Goal: Task Accomplishment & Management: Use online tool/utility

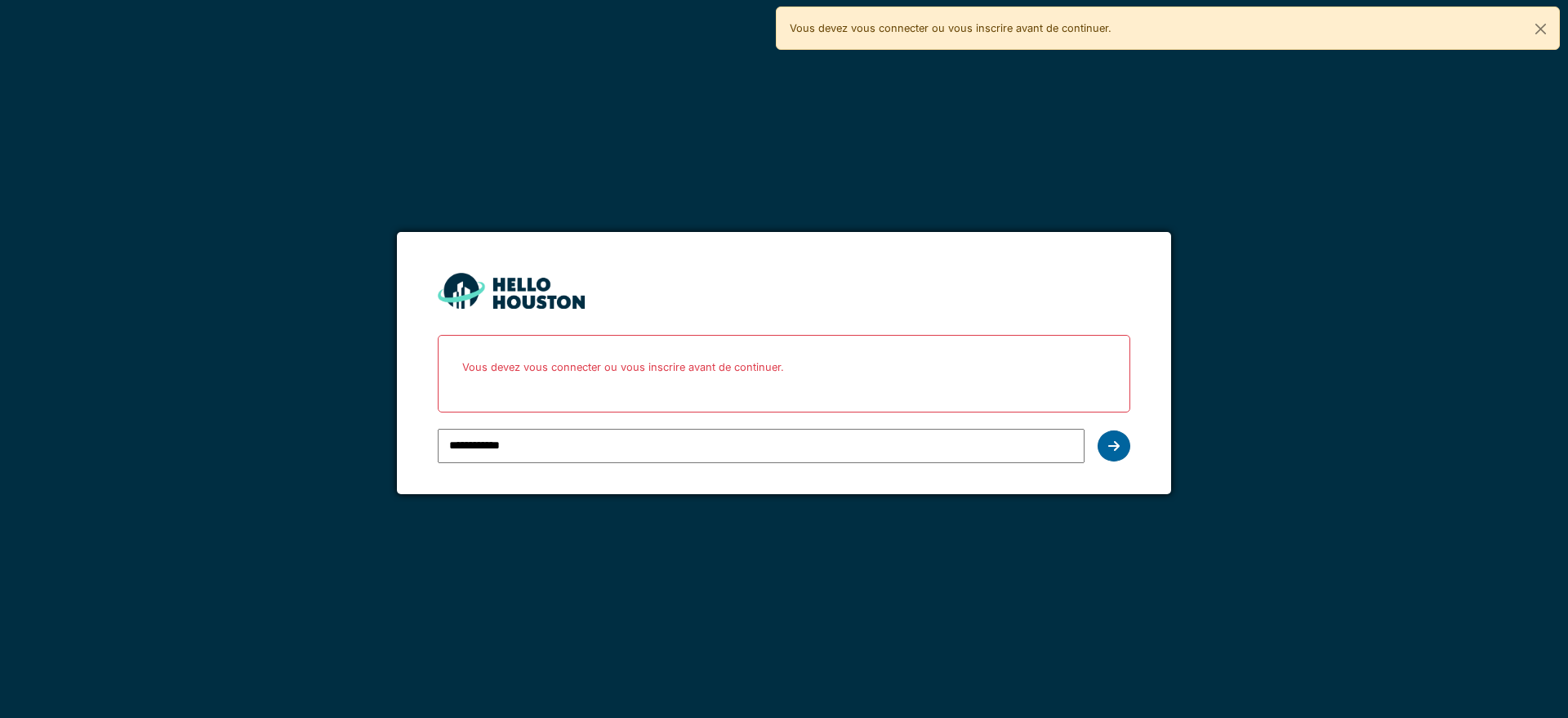
click at [1115, 448] on icon at bounding box center [1114, 446] width 11 height 13
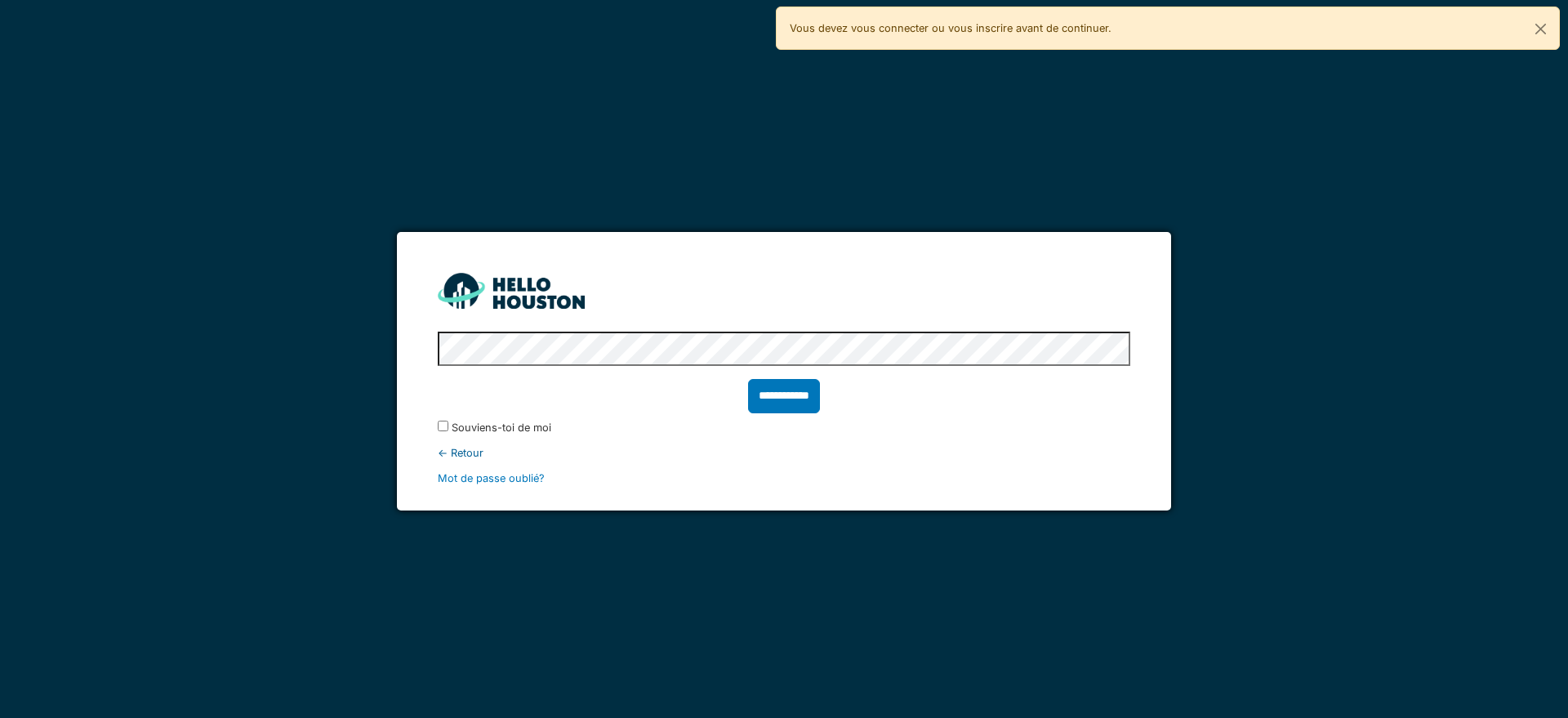
click at [795, 400] on input "**********" at bounding box center [784, 395] width 72 height 35
type input "******"
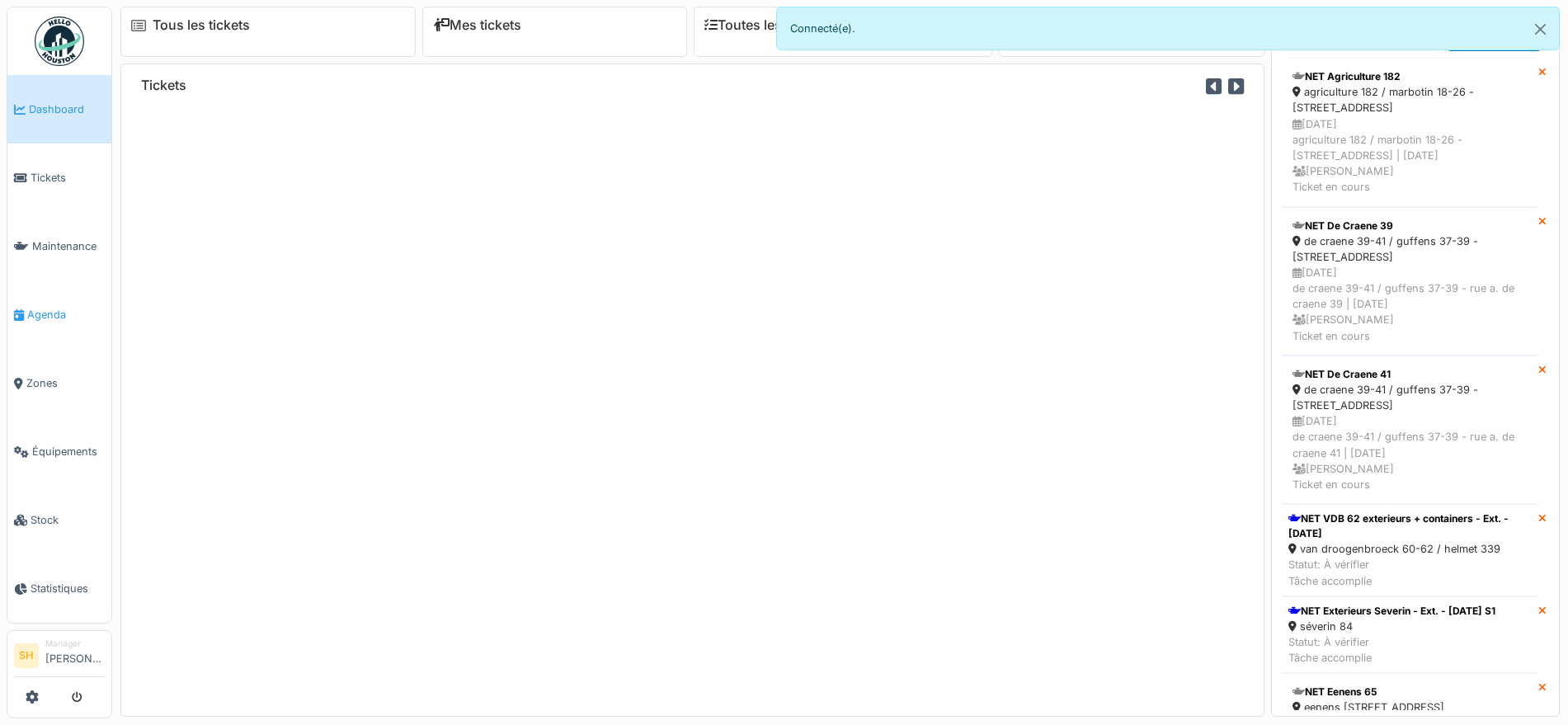
click at [59, 307] on span "Agenda" at bounding box center [66, 314] width 77 height 16
click at [60, 307] on span "Agenda" at bounding box center [66, 314] width 77 height 16
click at [58, 307] on span "Agenda" at bounding box center [66, 314] width 77 height 16
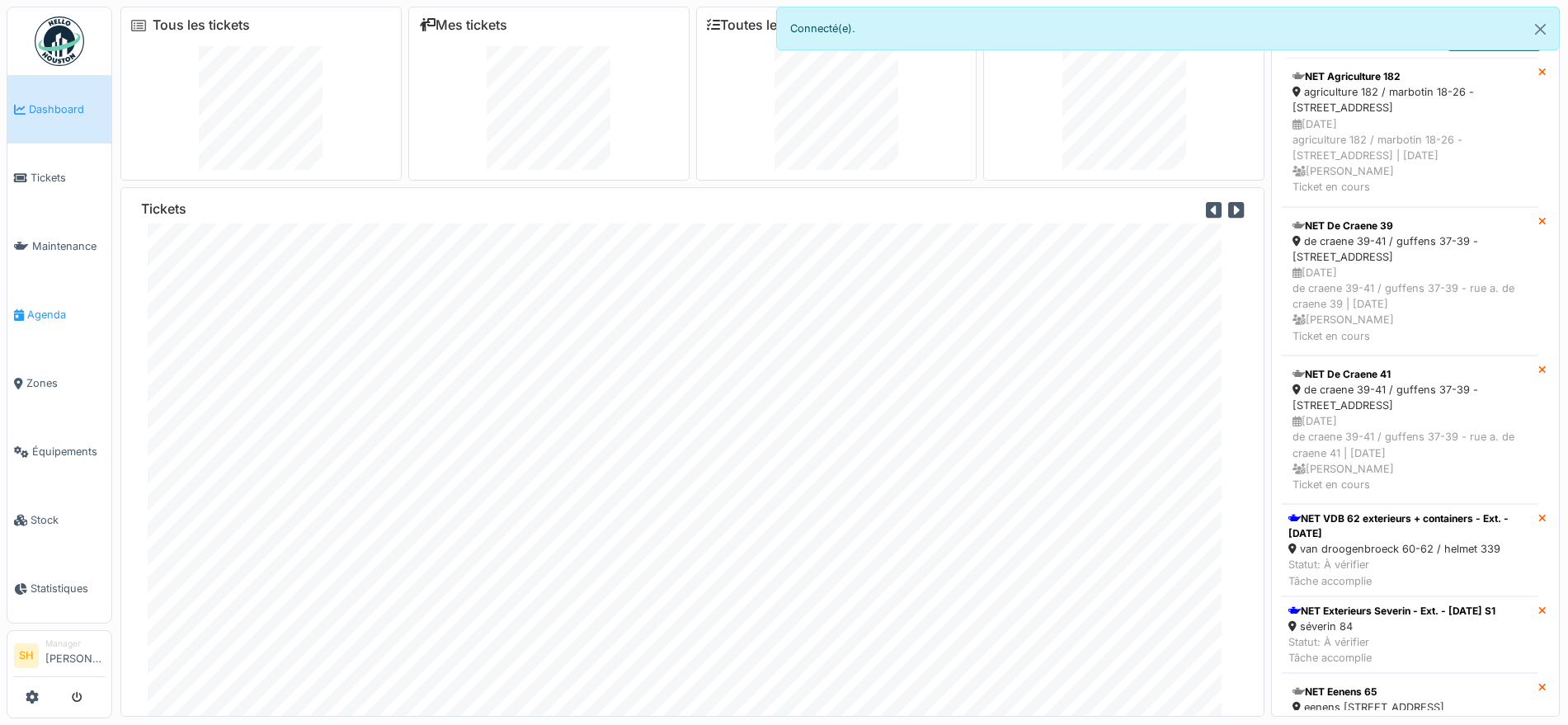
click at [58, 307] on span "Agenda" at bounding box center [66, 314] width 77 height 16
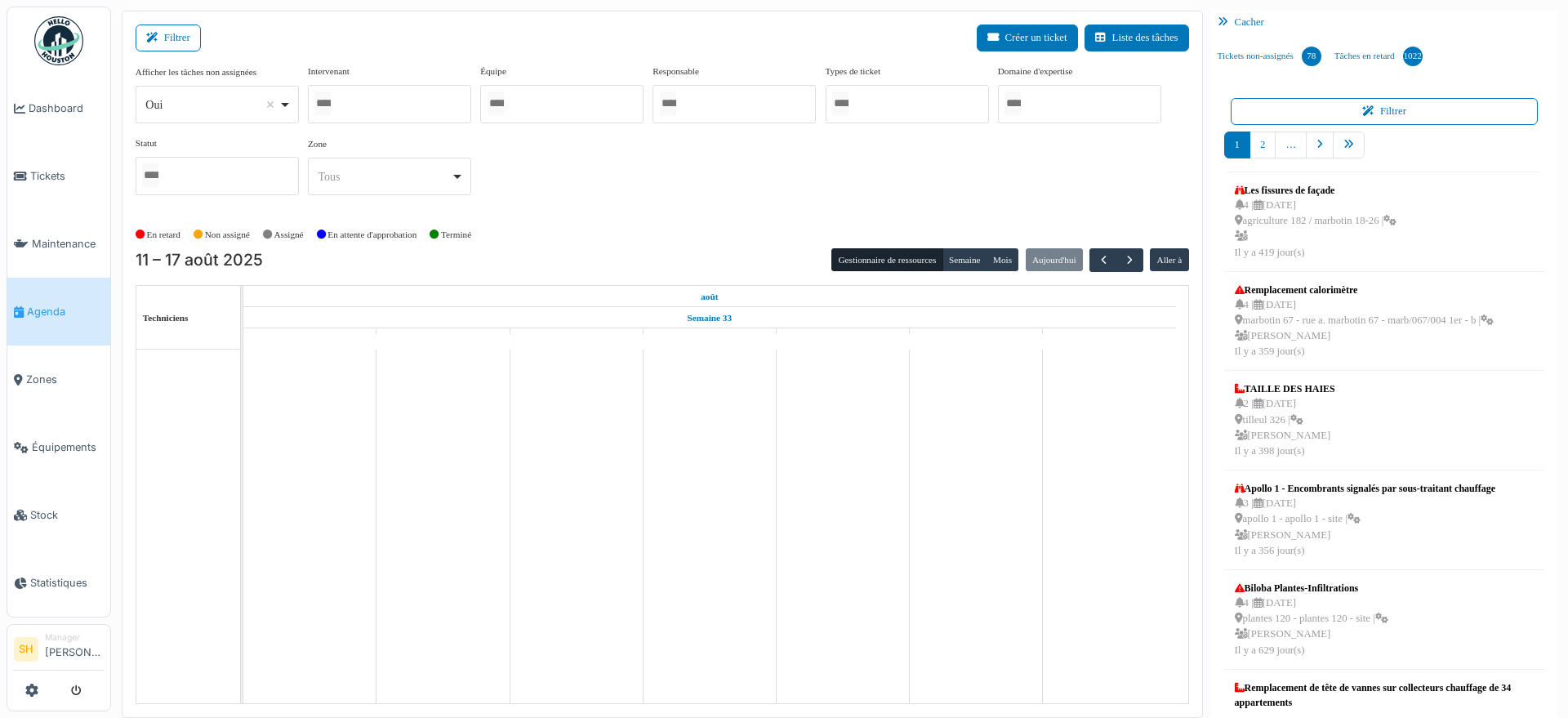
click at [417, 100] on div at bounding box center [389, 104] width 164 height 38
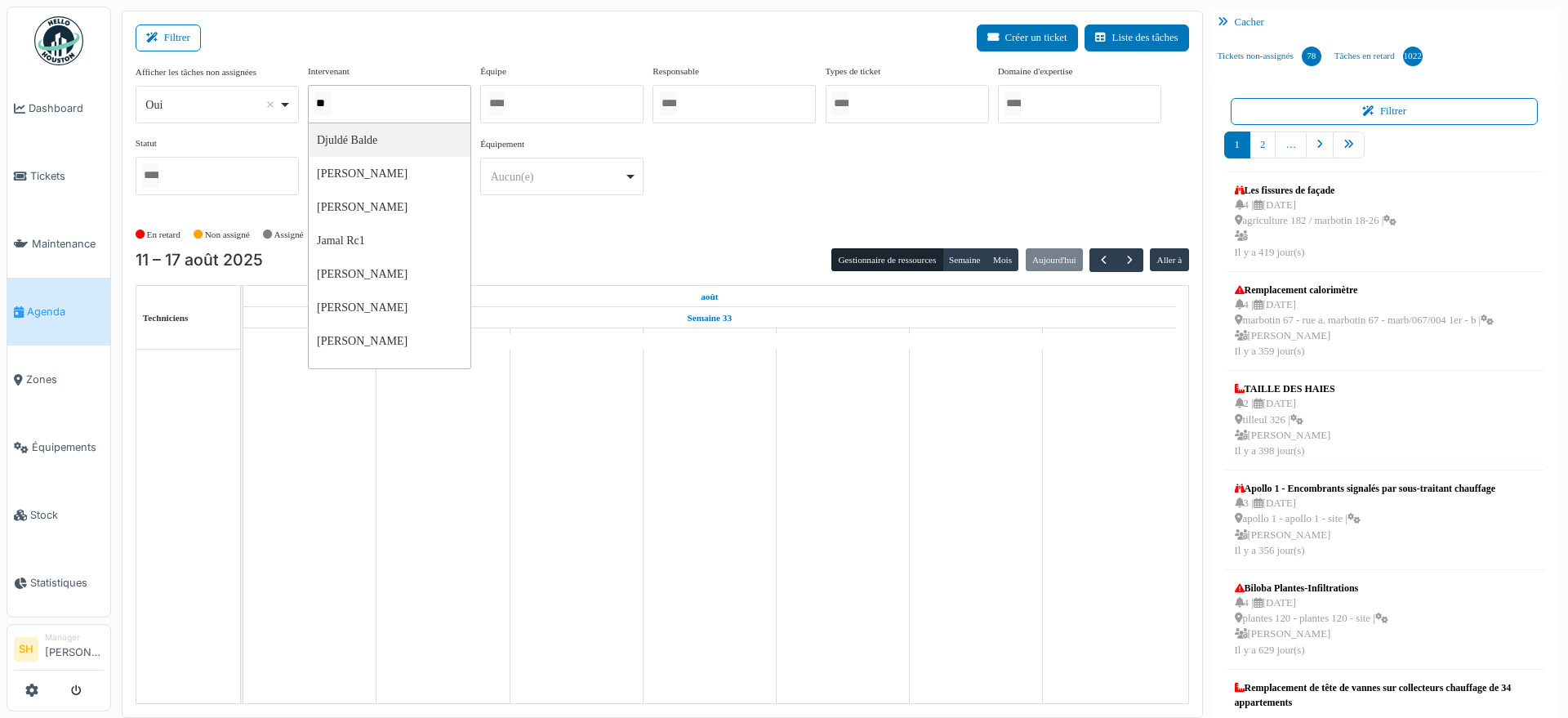
type input "***"
type input "**"
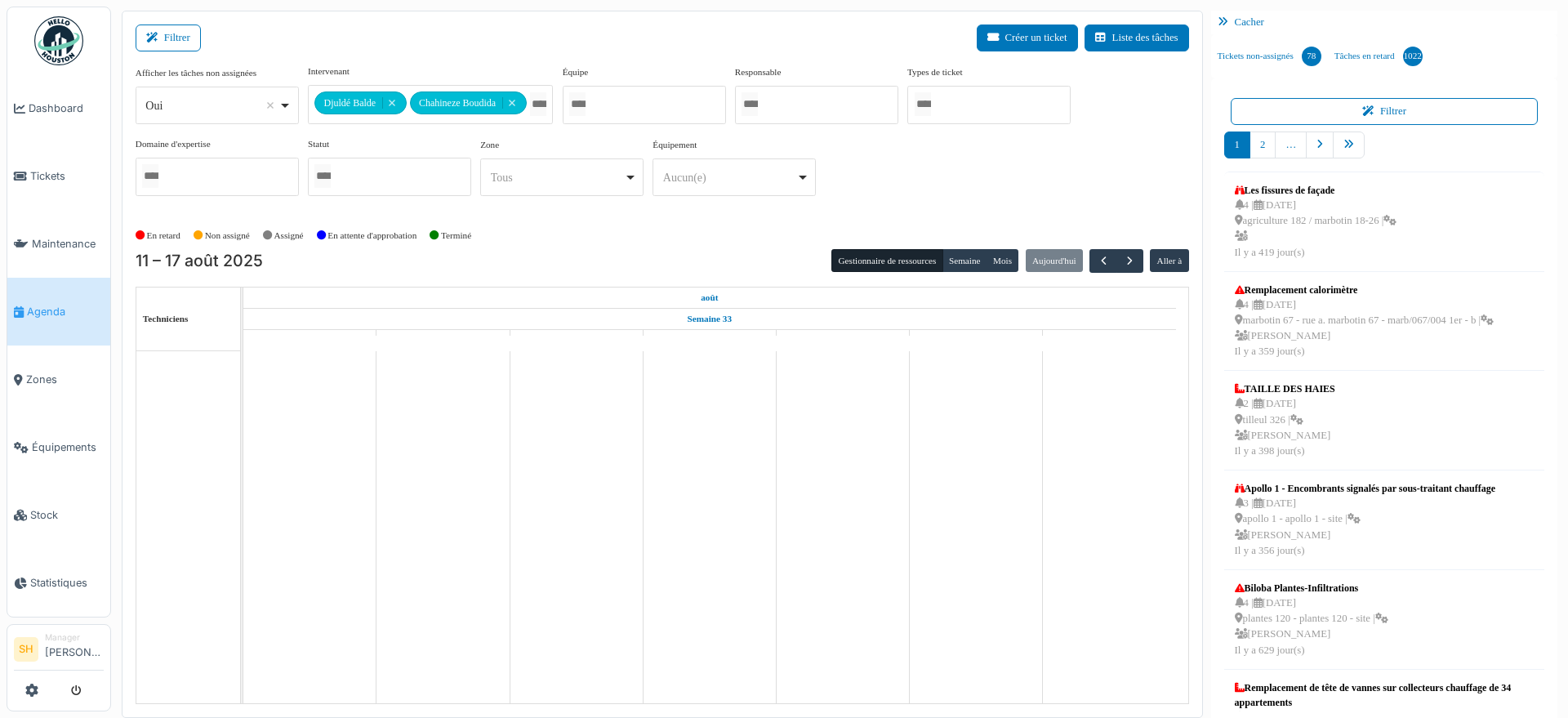
click at [667, 223] on div "En retard Non assigné Assigné En attente d'approbation Terminé" at bounding box center [662, 236] width 1053 height 27
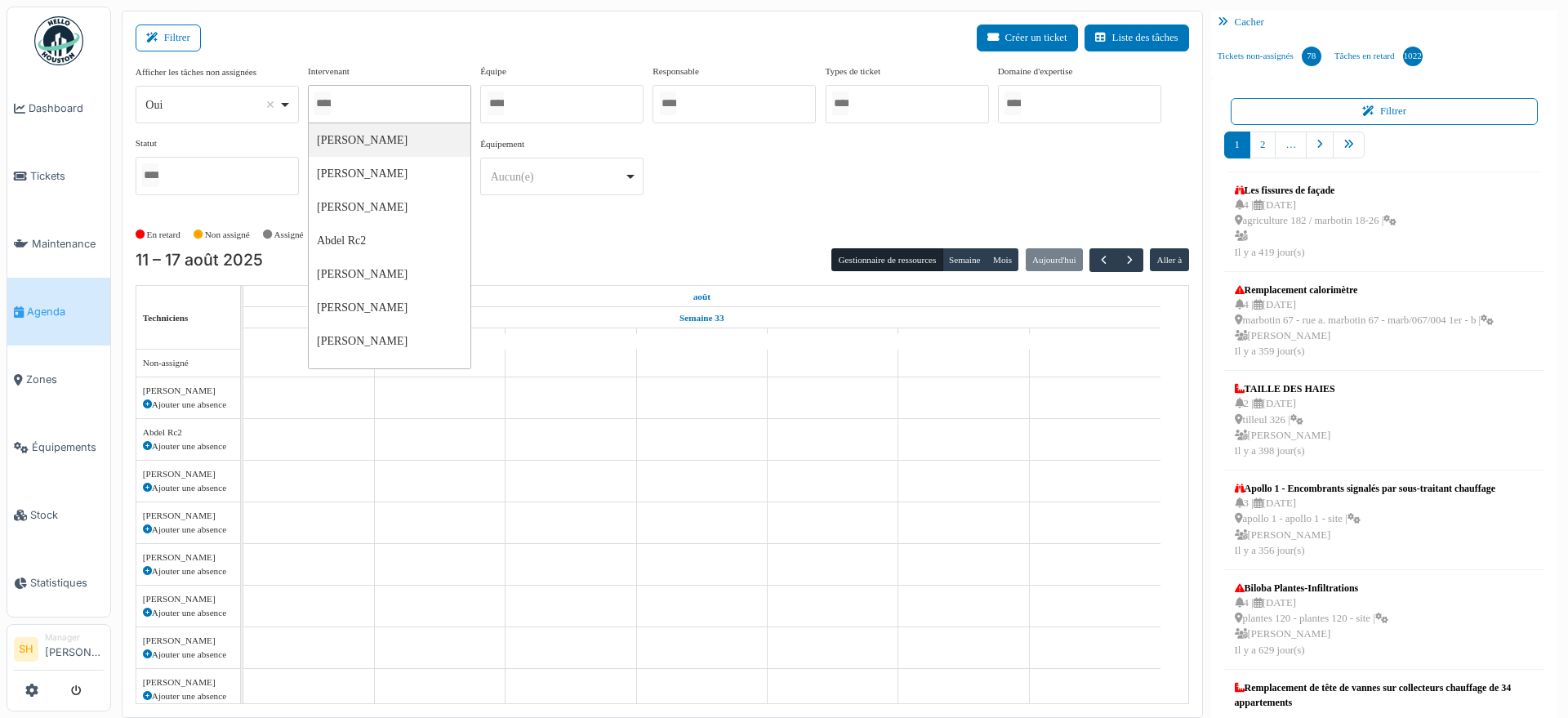
click at [394, 105] on div at bounding box center [389, 104] width 164 height 38
type input "**"
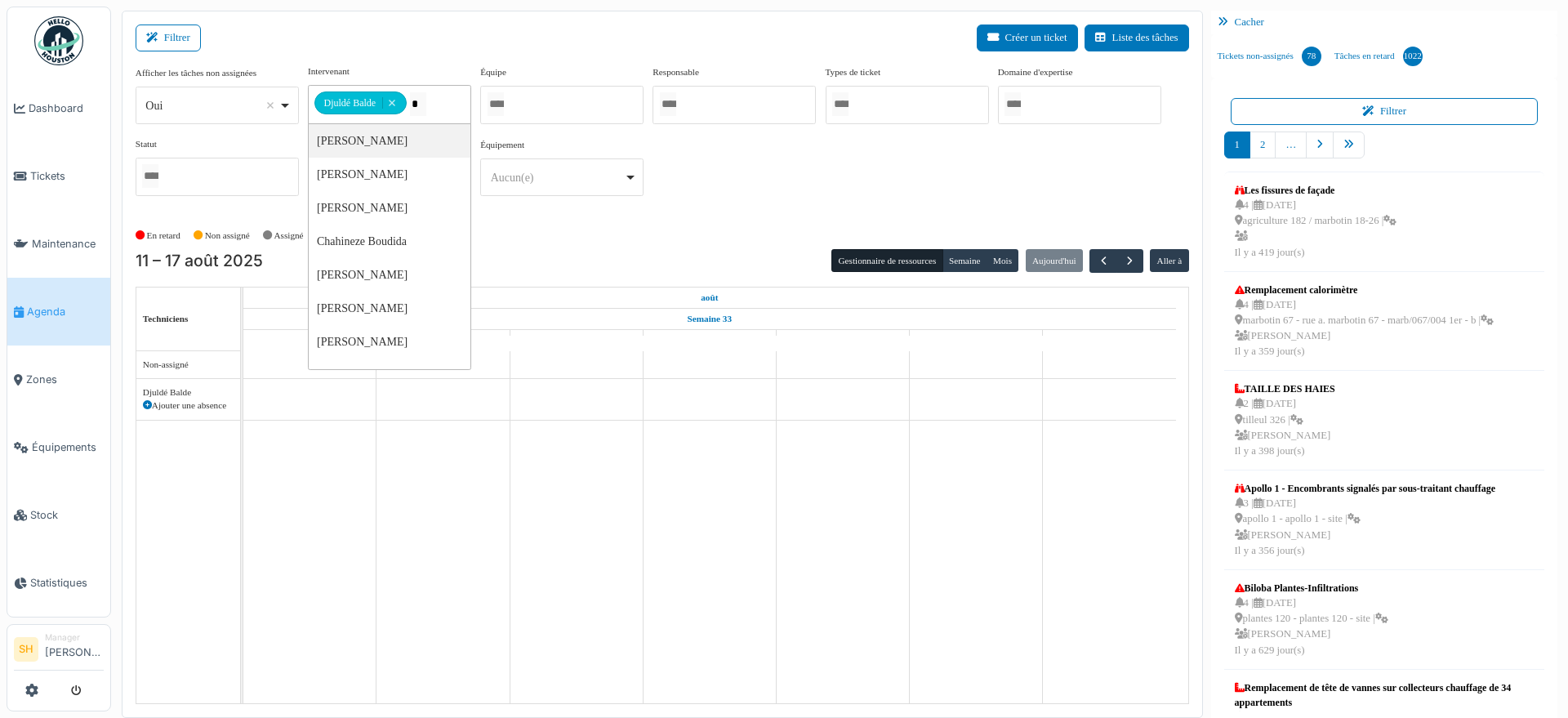
type input "**"
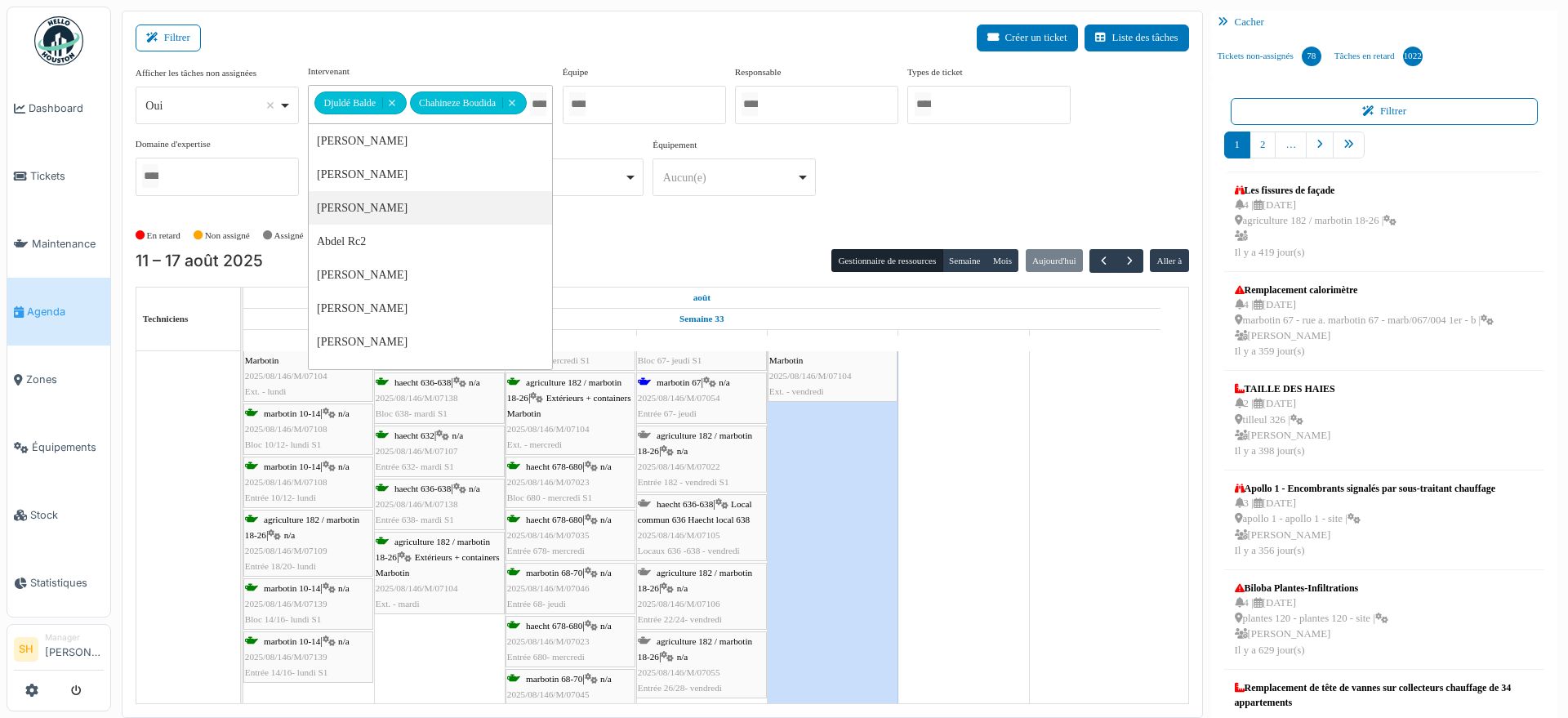
click at [686, 436] on span "agriculture 182 / marbotin 18-26" at bounding box center [695, 442] width 114 height 25
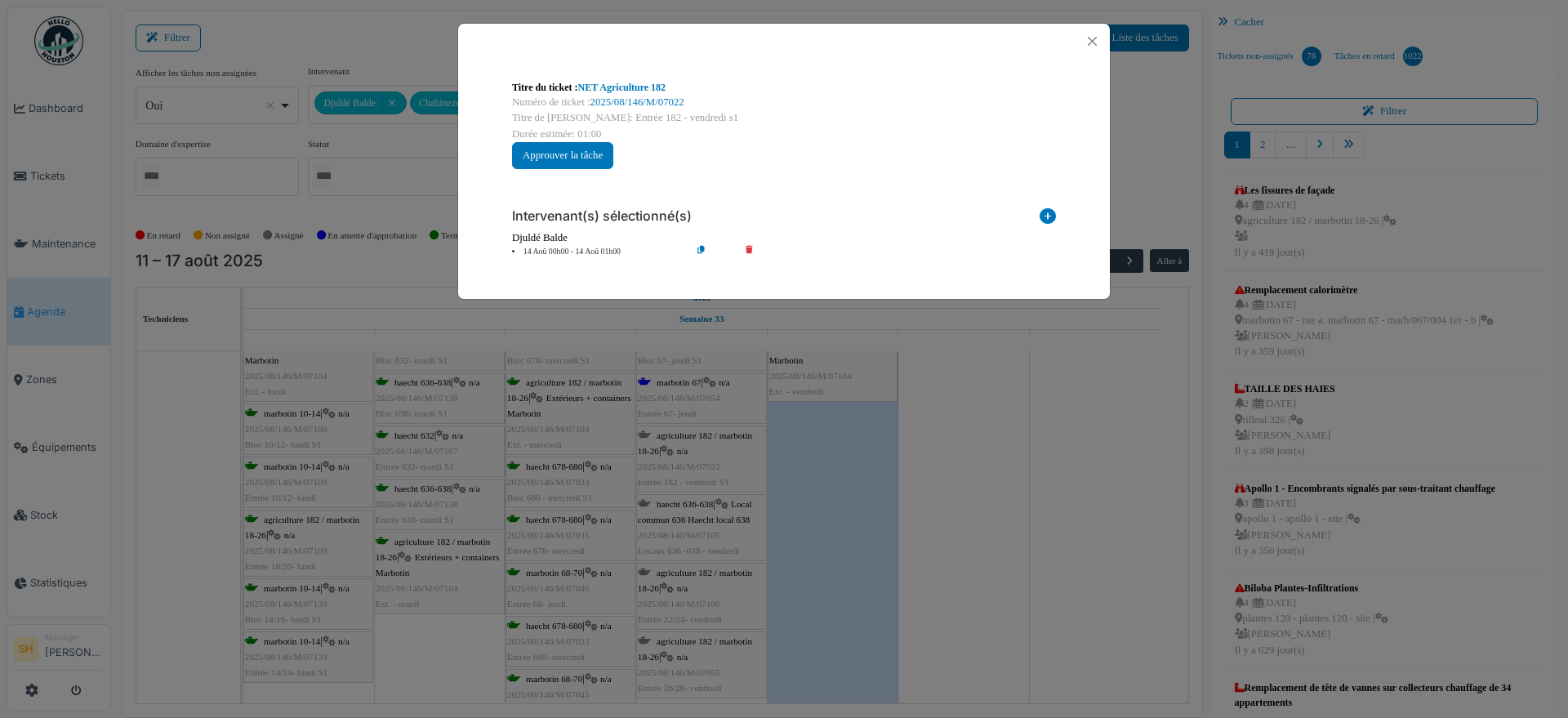
click at [1045, 211] on icon at bounding box center [1047, 220] width 16 height 22
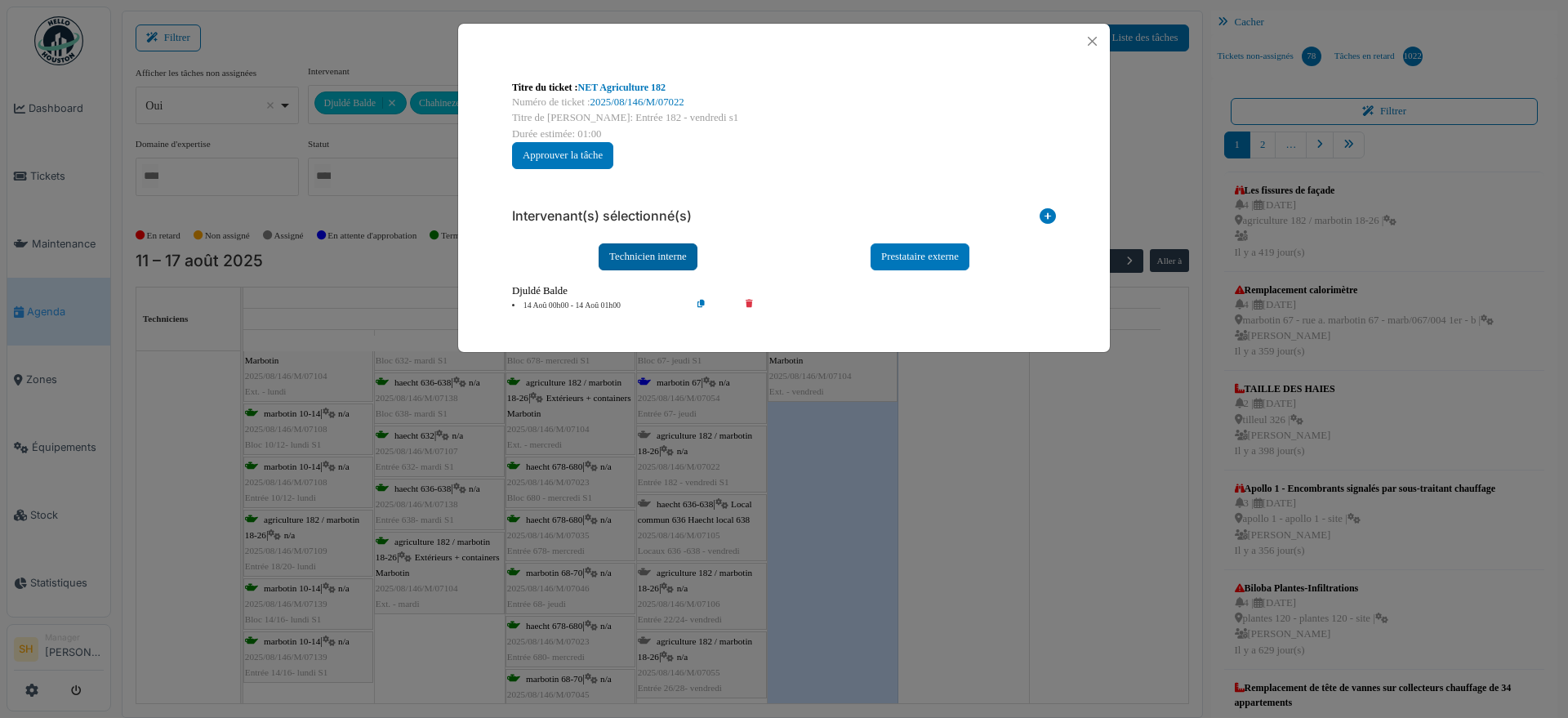
click at [636, 255] on div "Technicien interne" at bounding box center [648, 256] width 99 height 27
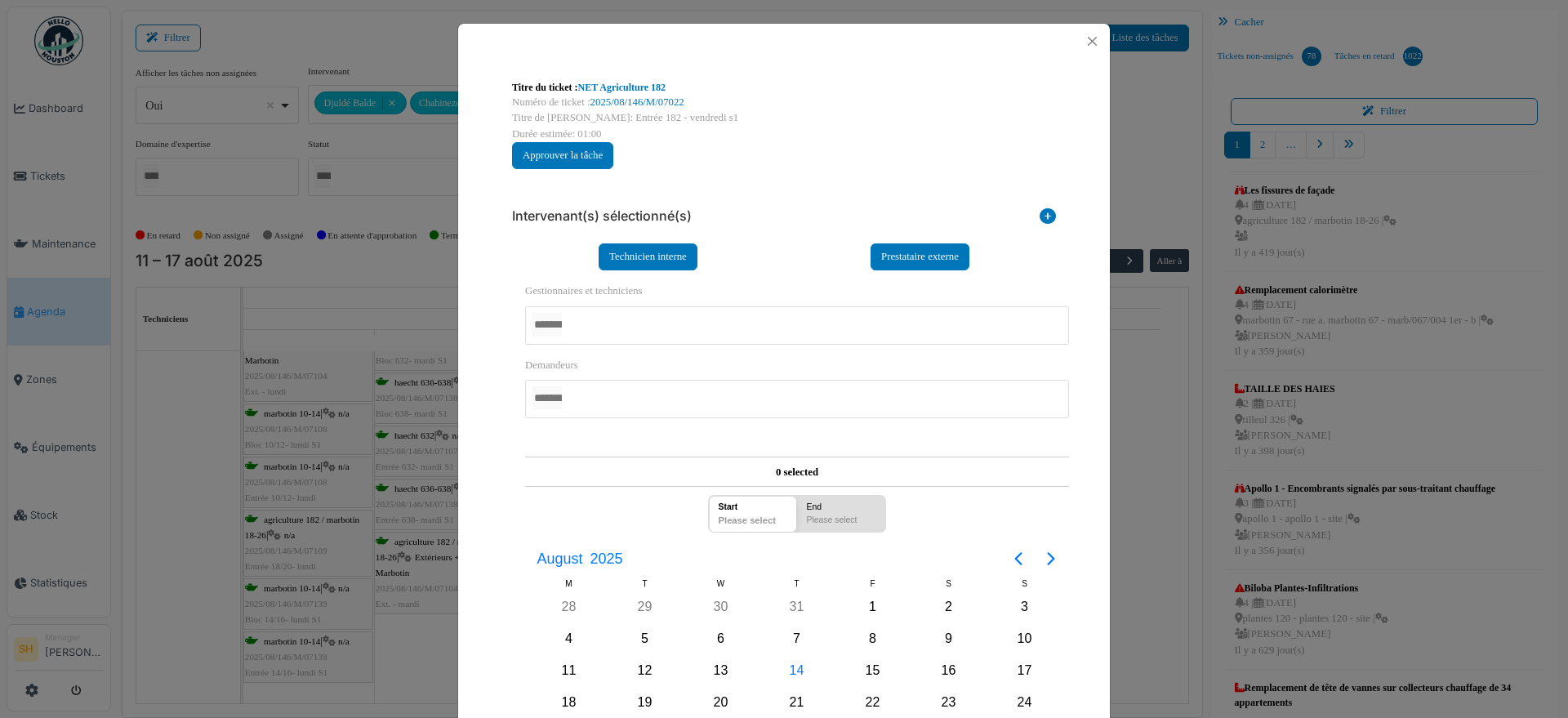
click at [631, 326] on div at bounding box center [797, 324] width 544 height 38
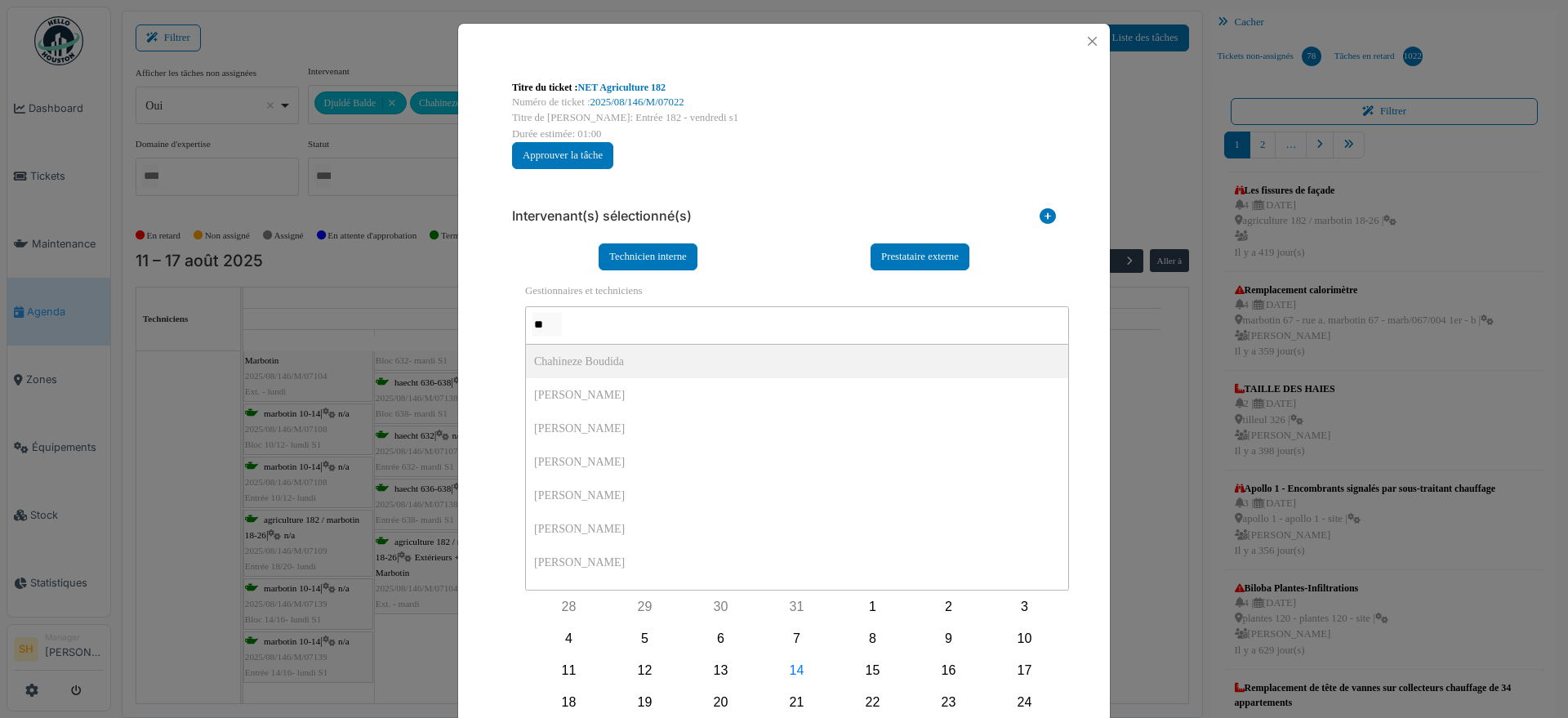
type input "***"
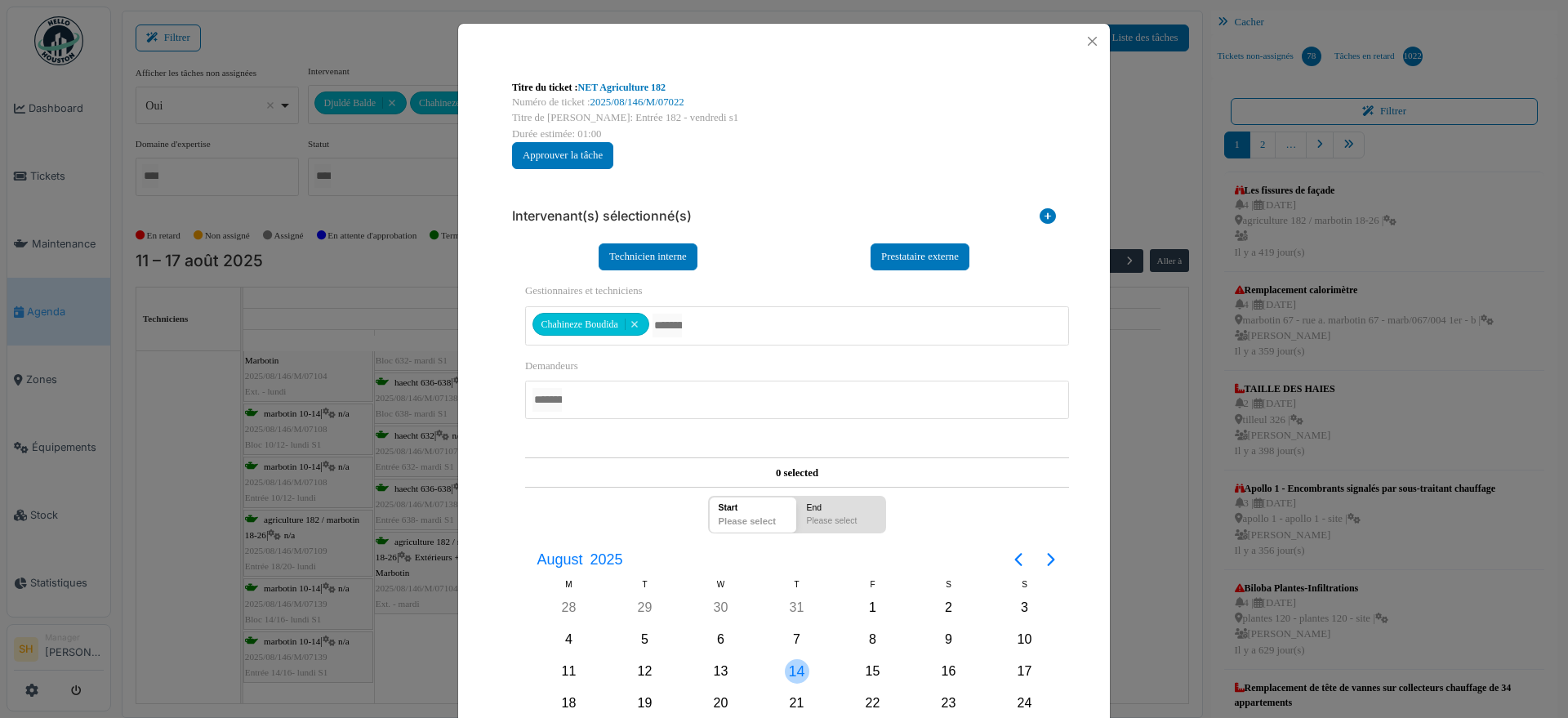
click at [795, 659] on div "14" at bounding box center [797, 671] width 24 height 24
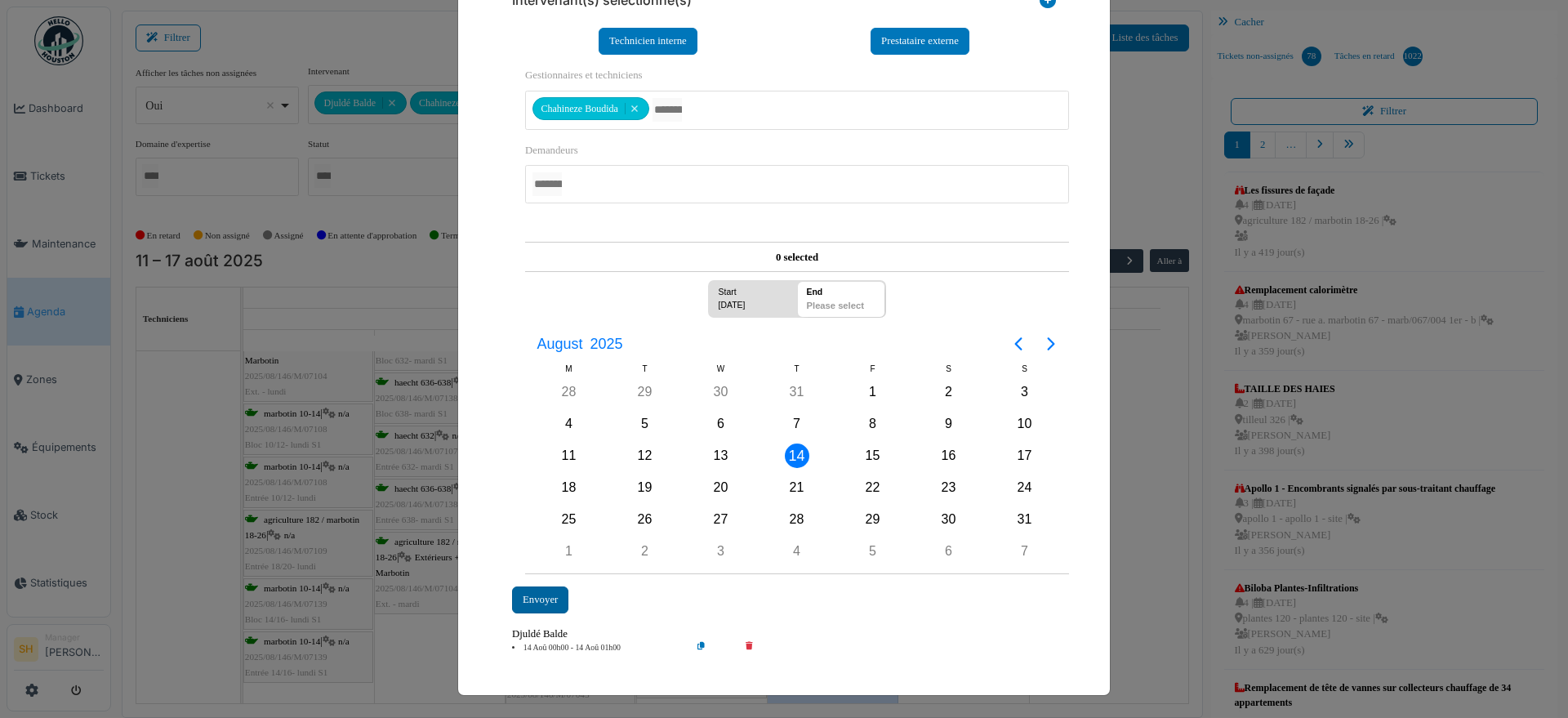
click at [550, 598] on div "Envoyer" at bounding box center [539, 599] width 56 height 27
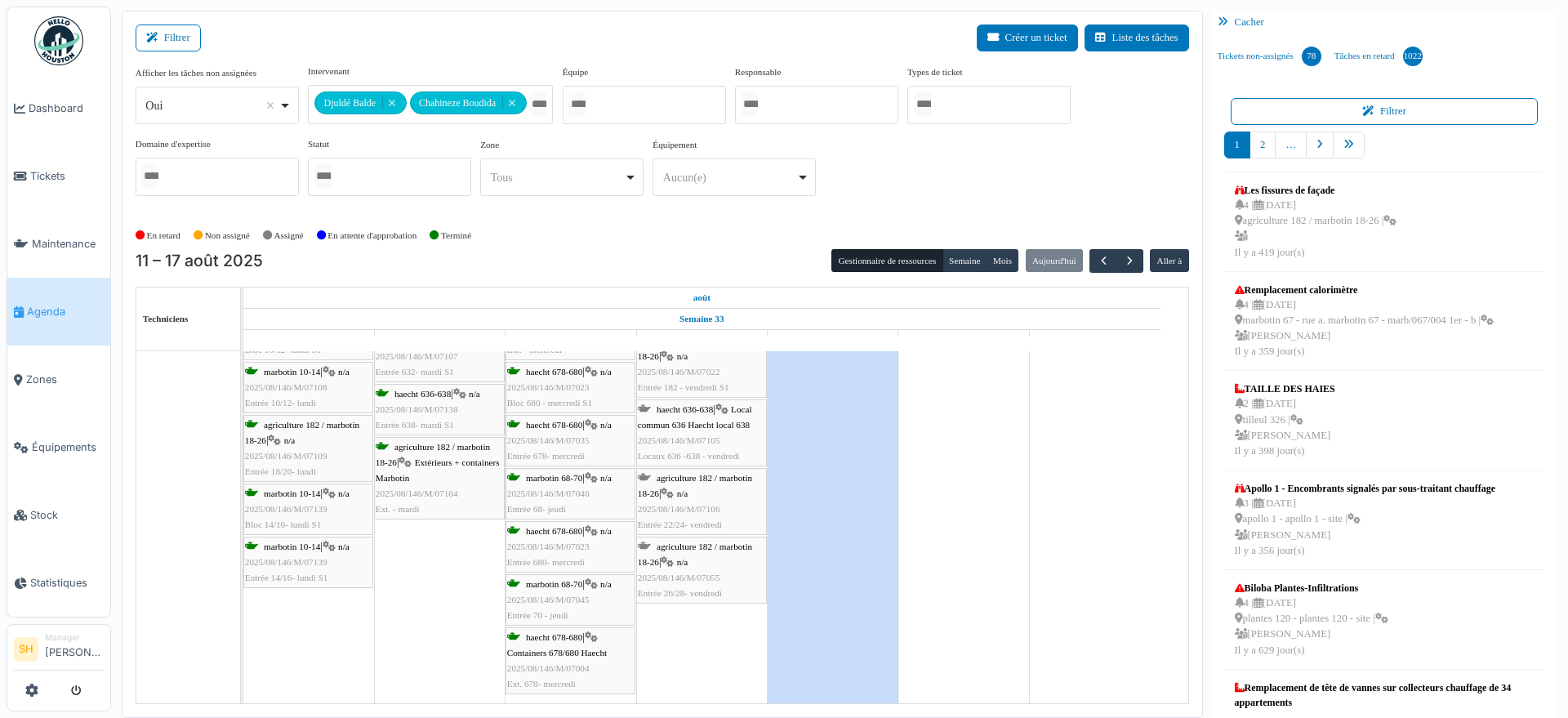
click at [694, 425] on span "Local commun 636 Haecht local 638" at bounding box center [695, 416] width 114 height 25
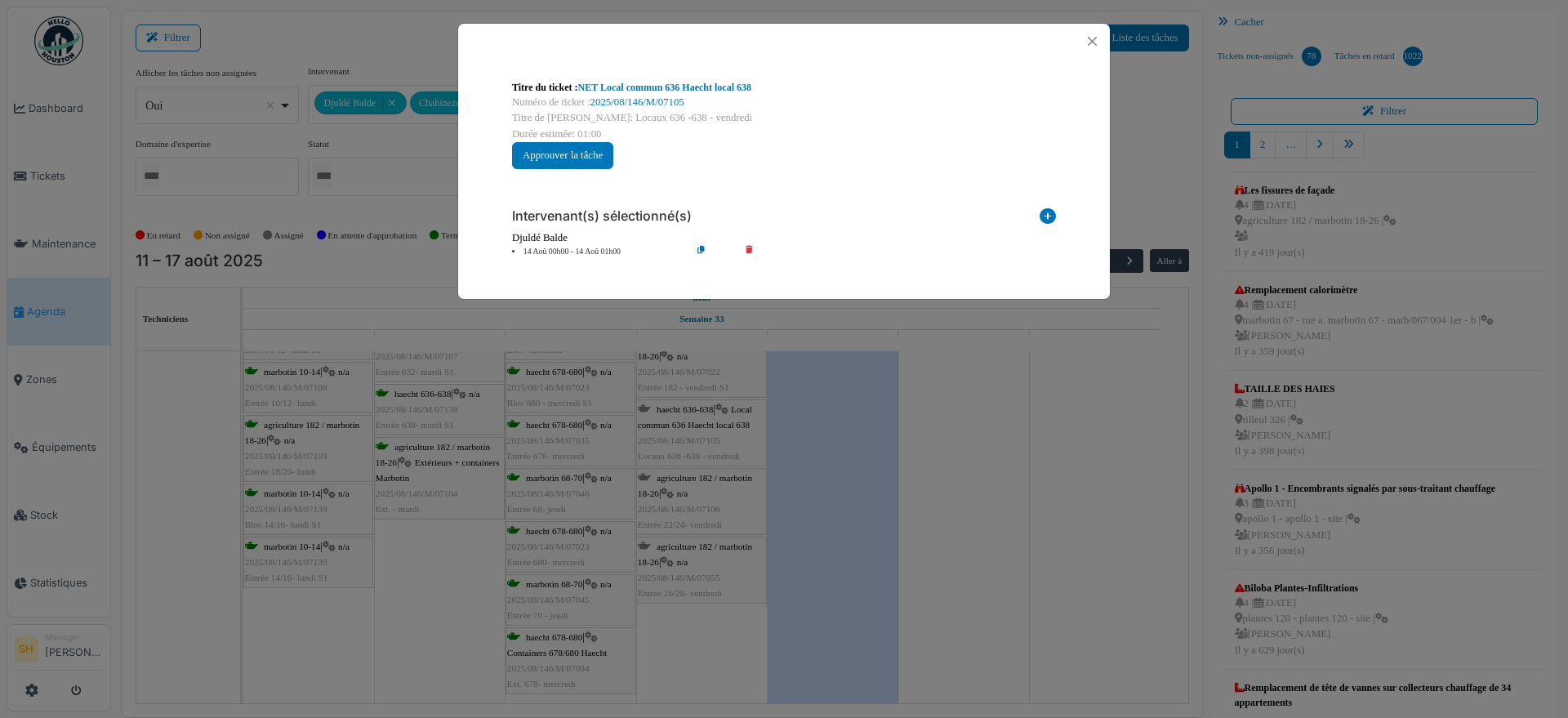
click at [1043, 215] on icon at bounding box center [1047, 220] width 16 height 22
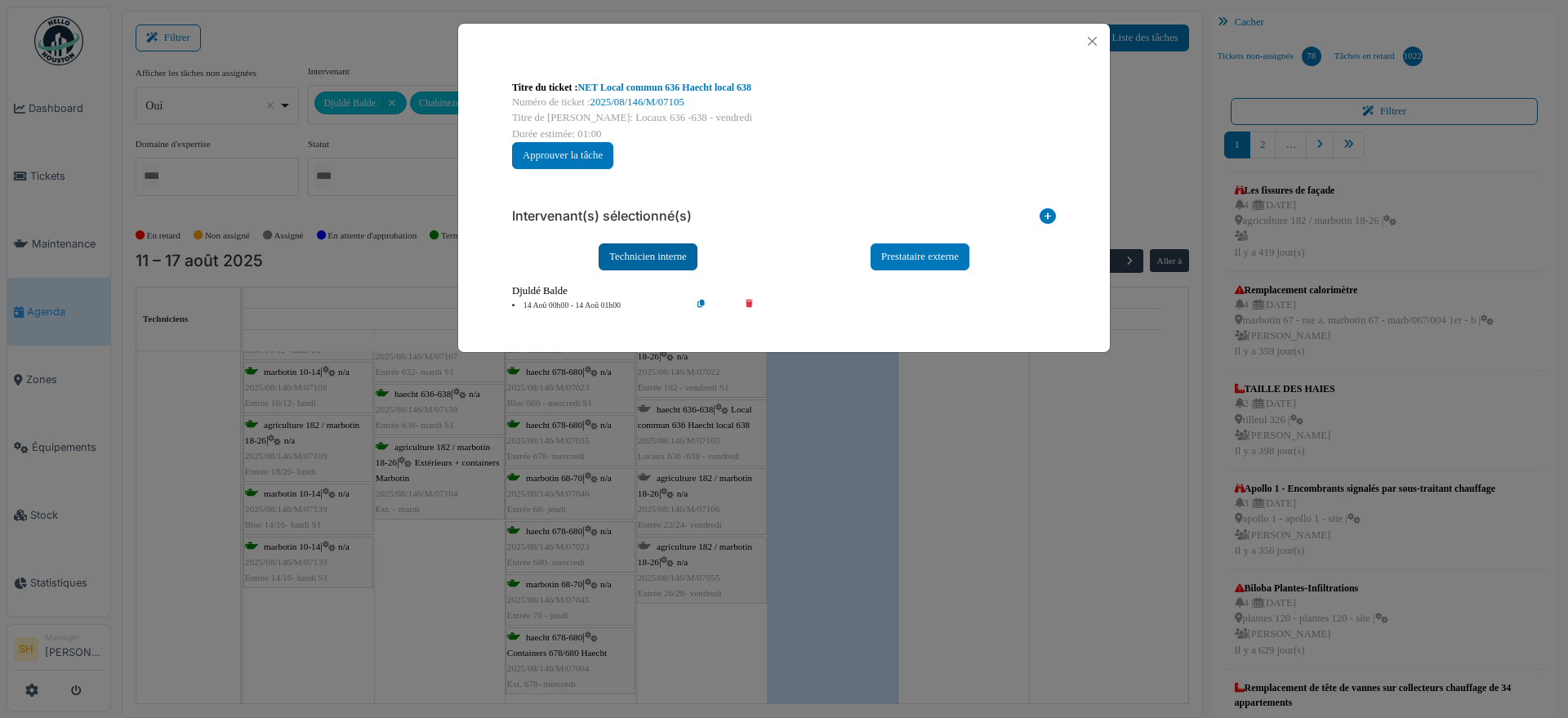
click at [660, 256] on div "Technicien interne" at bounding box center [648, 256] width 99 height 27
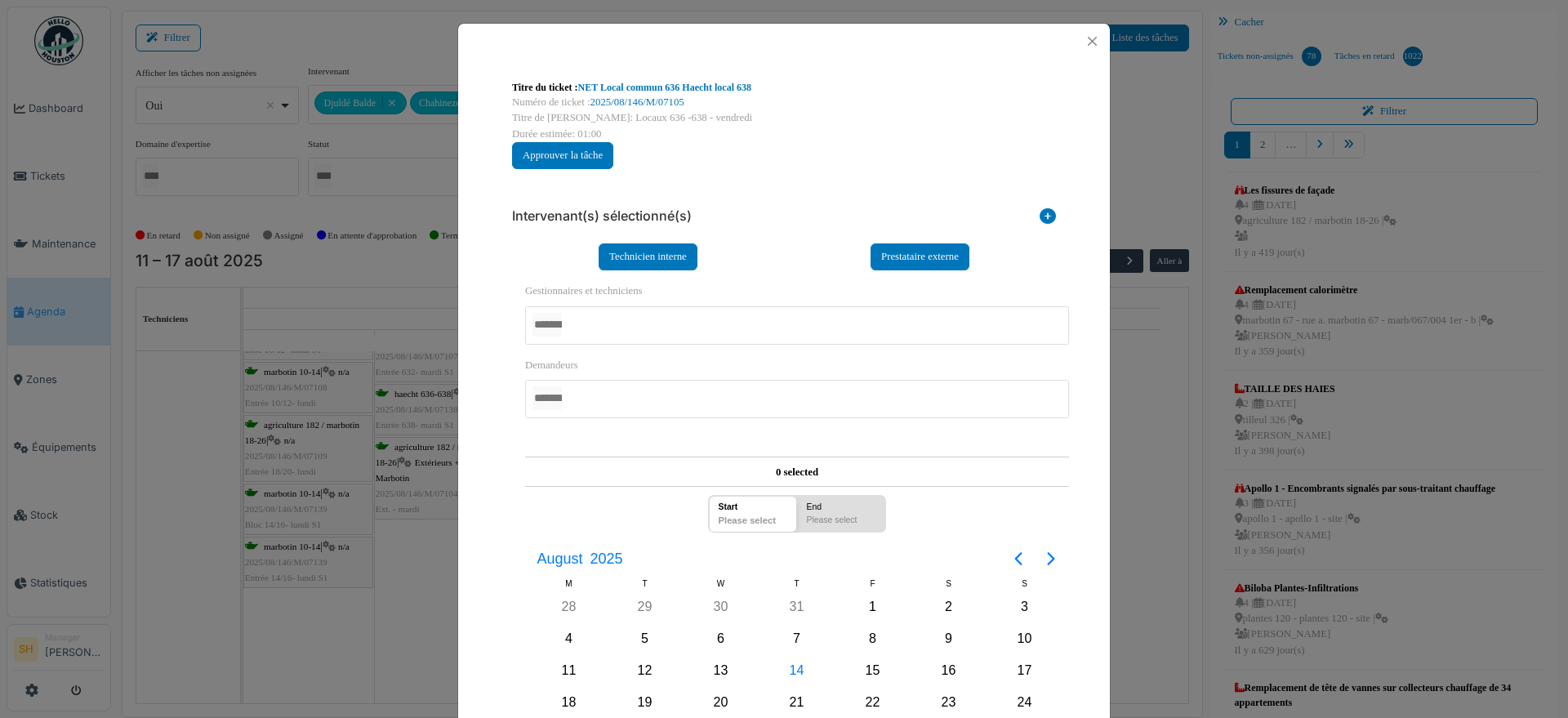
click at [637, 321] on div at bounding box center [797, 324] width 544 height 38
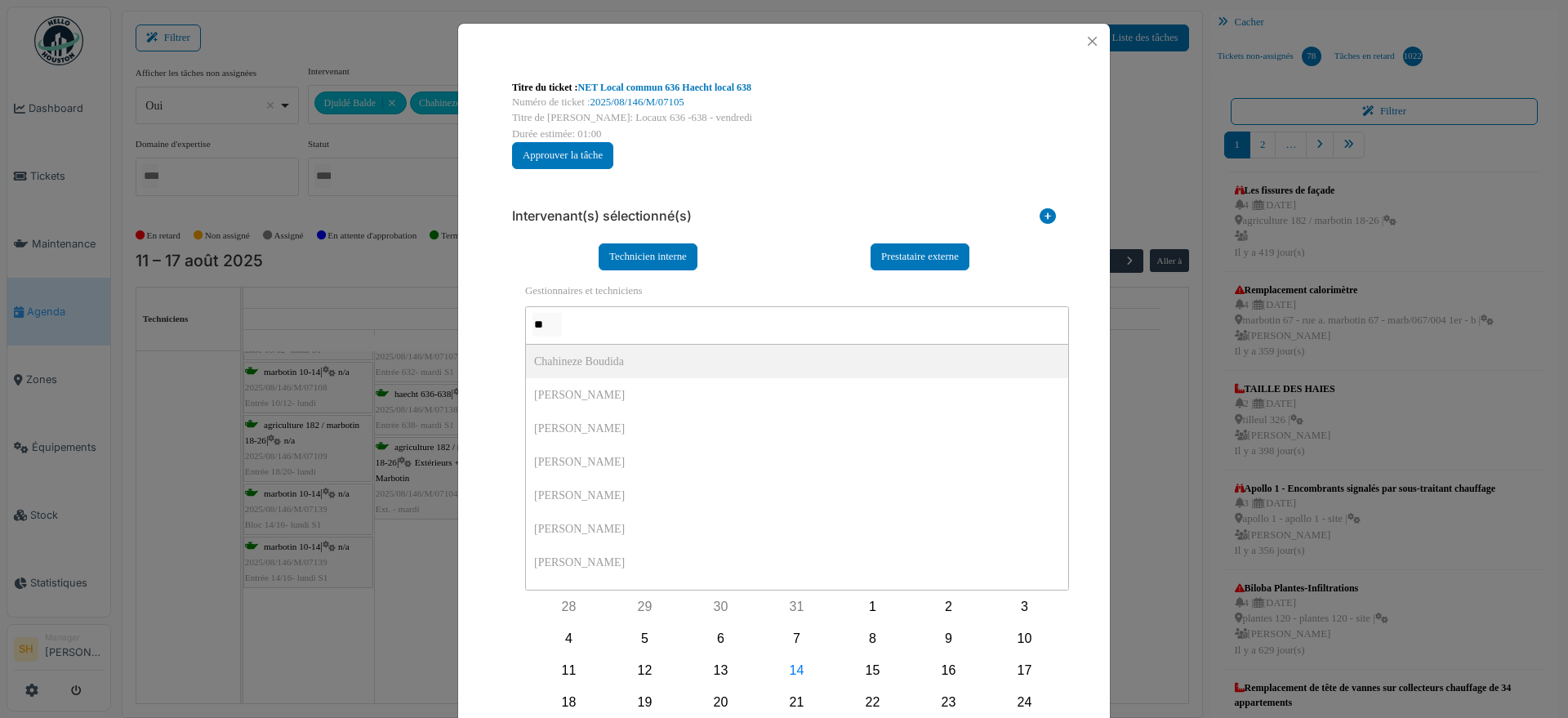
type input "***"
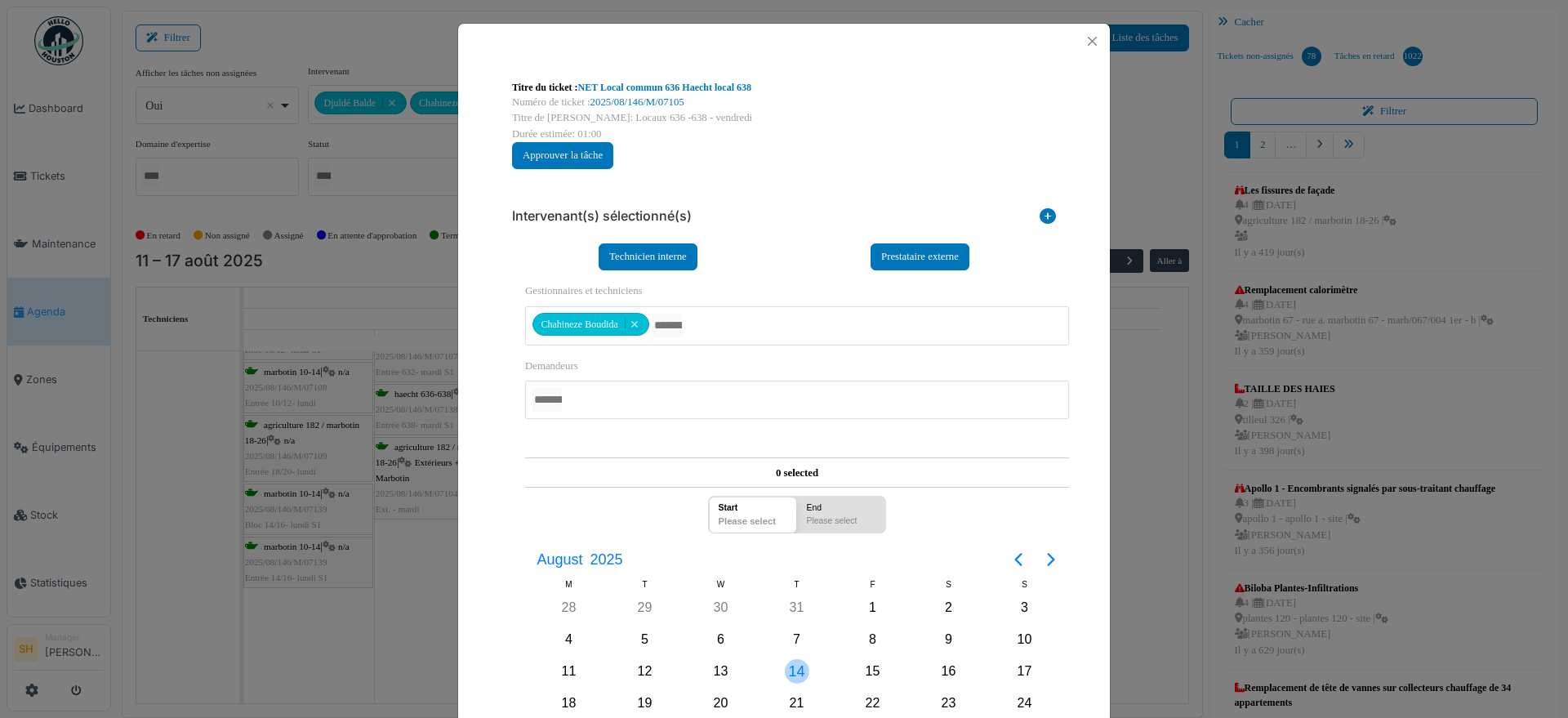
click at [794, 666] on div "14" at bounding box center [797, 671] width 24 height 24
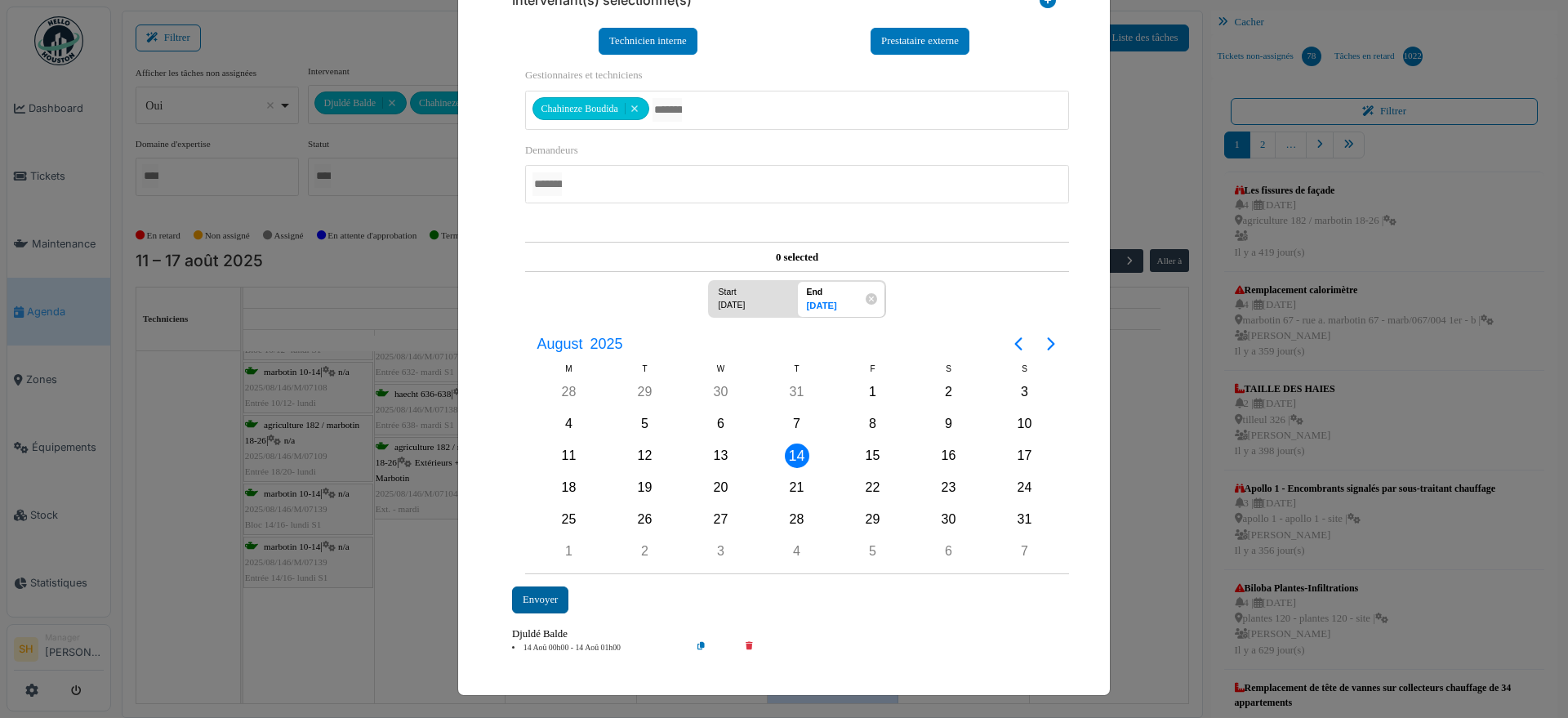
click at [537, 602] on div "Envoyer" at bounding box center [539, 599] width 56 height 27
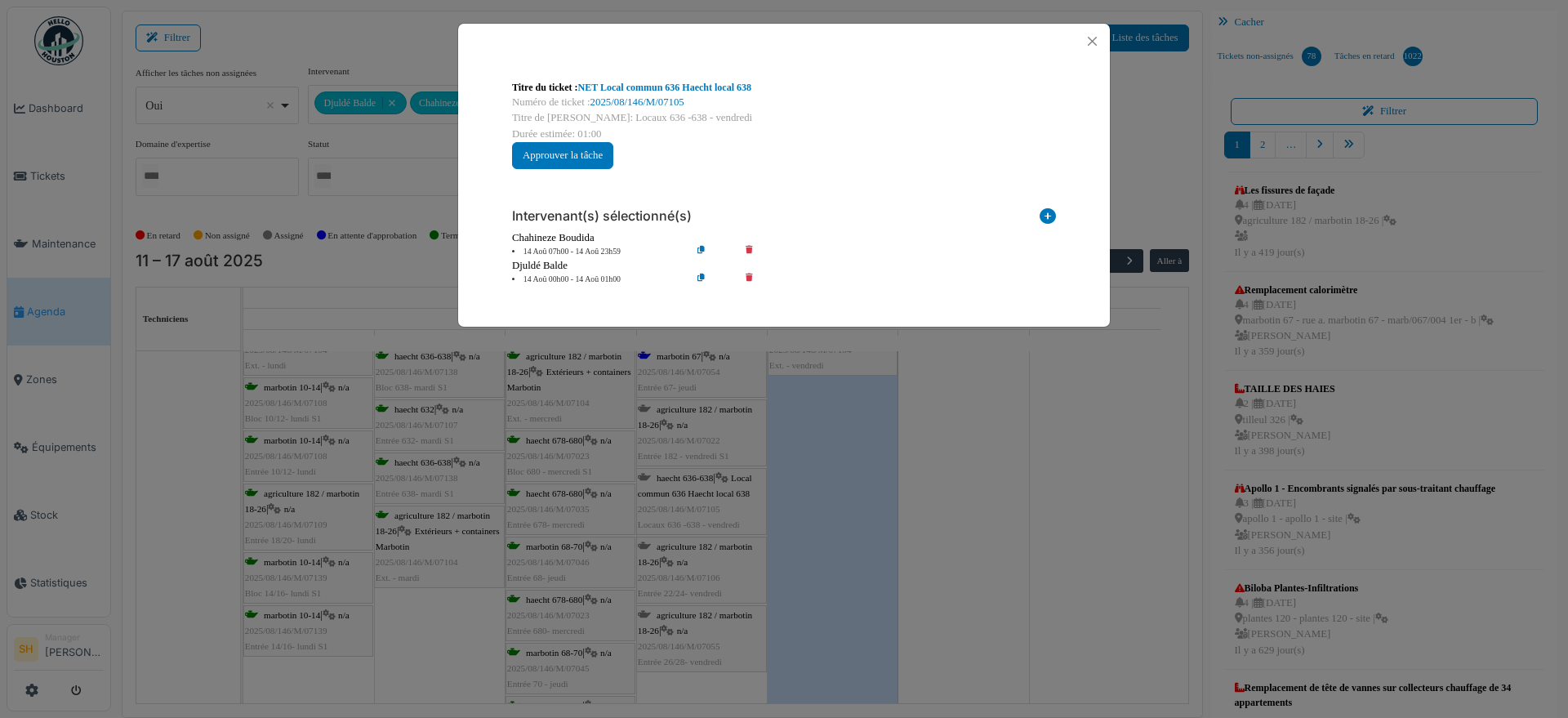
drag, startPoint x: 1020, startPoint y: 467, endPoint x: 914, endPoint y: 507, distance: 113.3
click at [1008, 471] on div "Titre du ticket : NET Local commun 636 Haecht local 638 Numéro de ticket : 2025…" at bounding box center [784, 359] width 1568 height 718
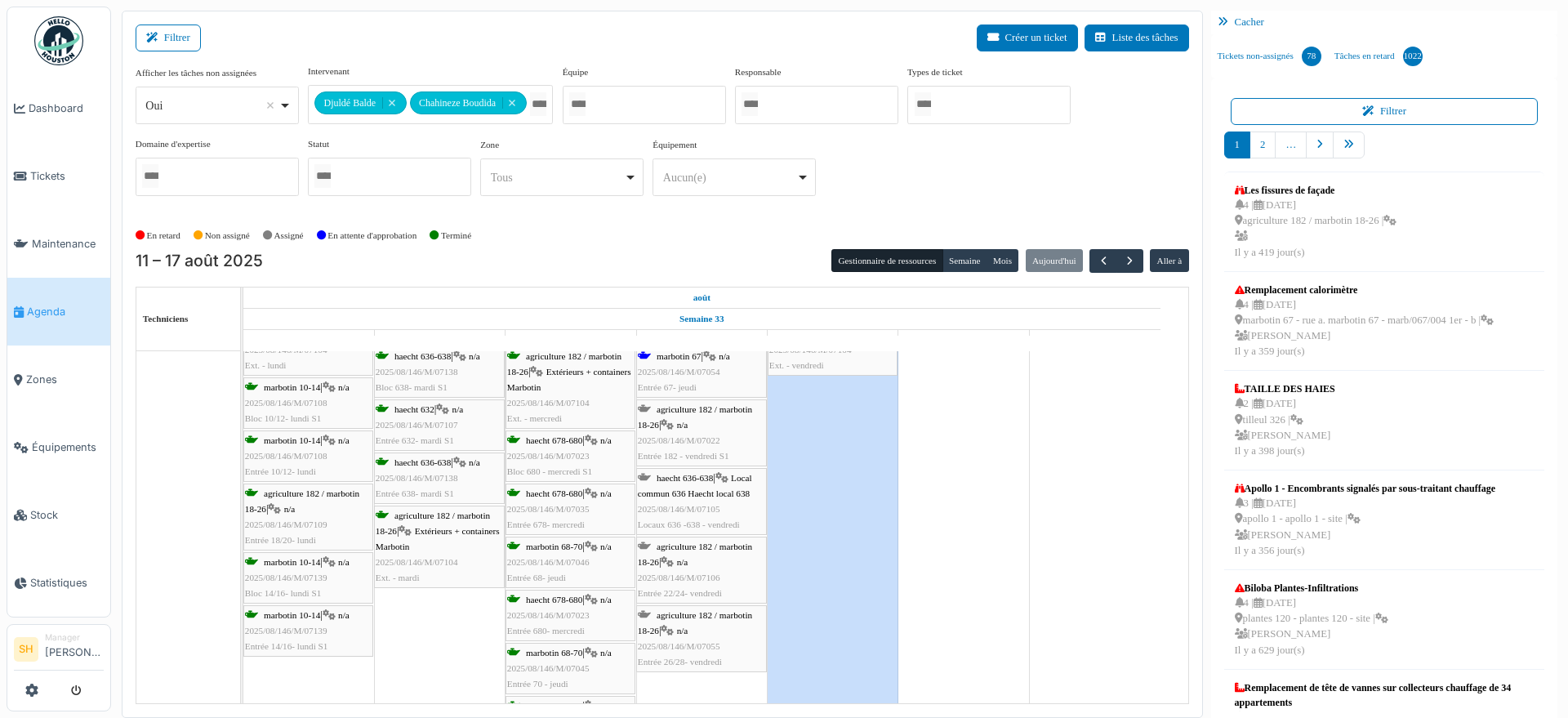
click at [685, 613] on span "agriculture 182 / marbotin 18-26" at bounding box center [695, 622] width 114 height 25
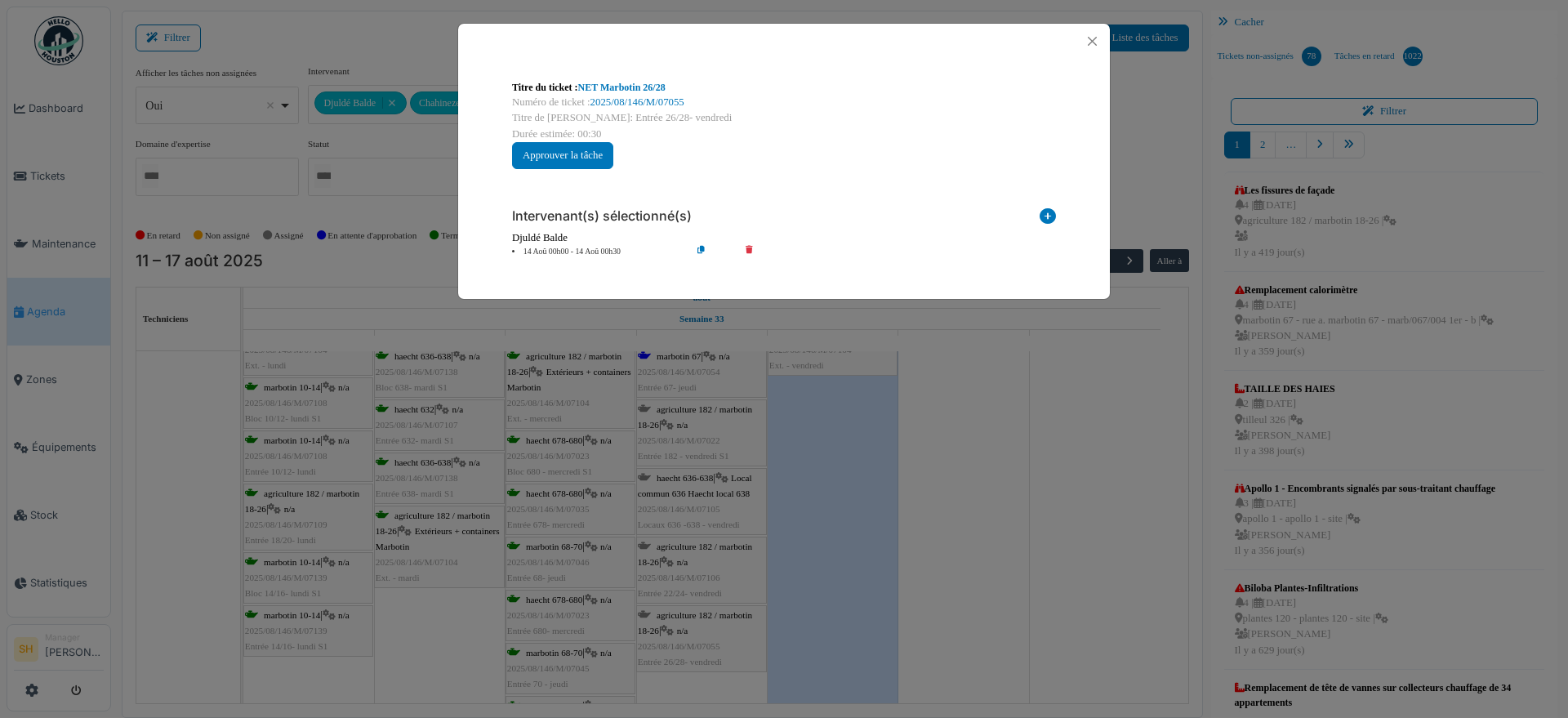
click at [1044, 211] on icon at bounding box center [1047, 220] width 16 height 22
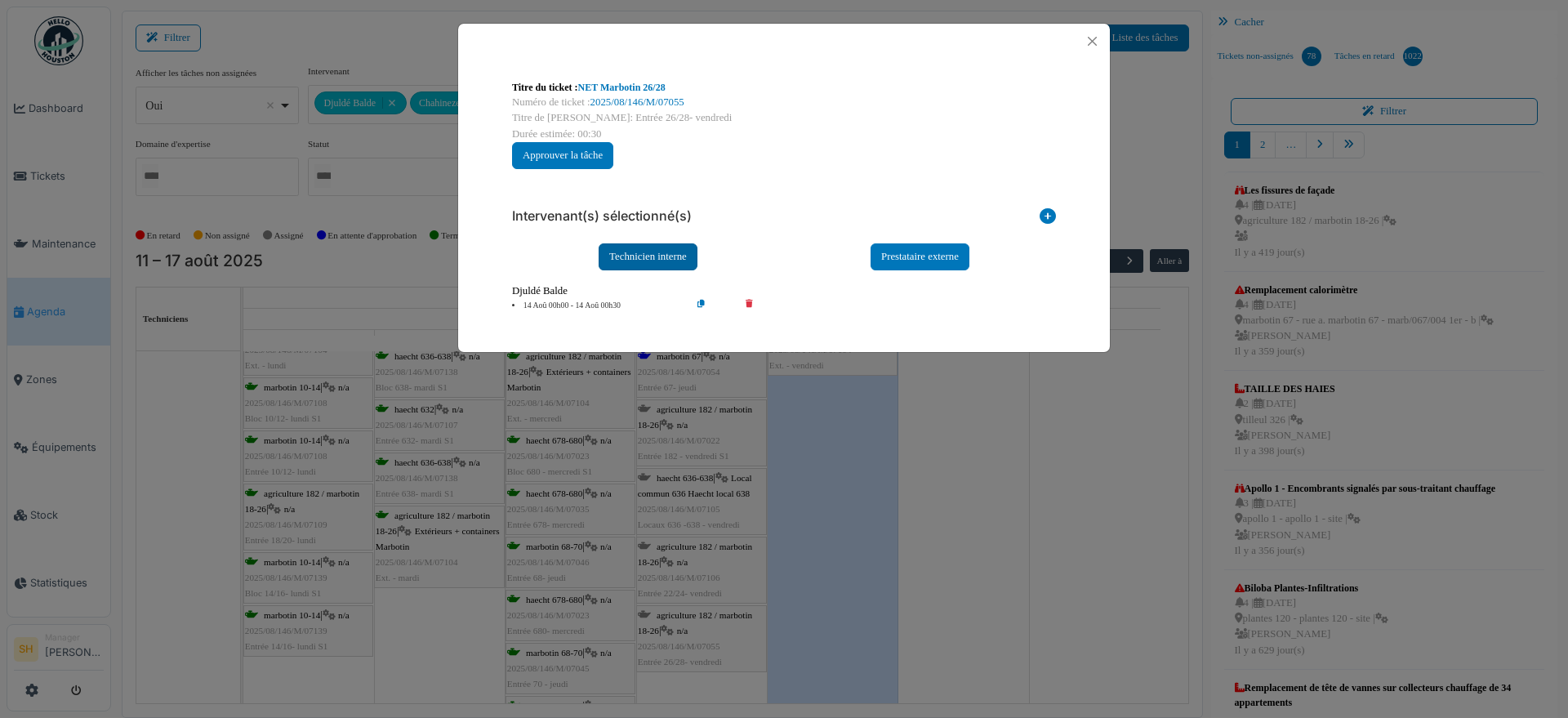
click at [663, 254] on div "Technicien interne" at bounding box center [648, 256] width 99 height 27
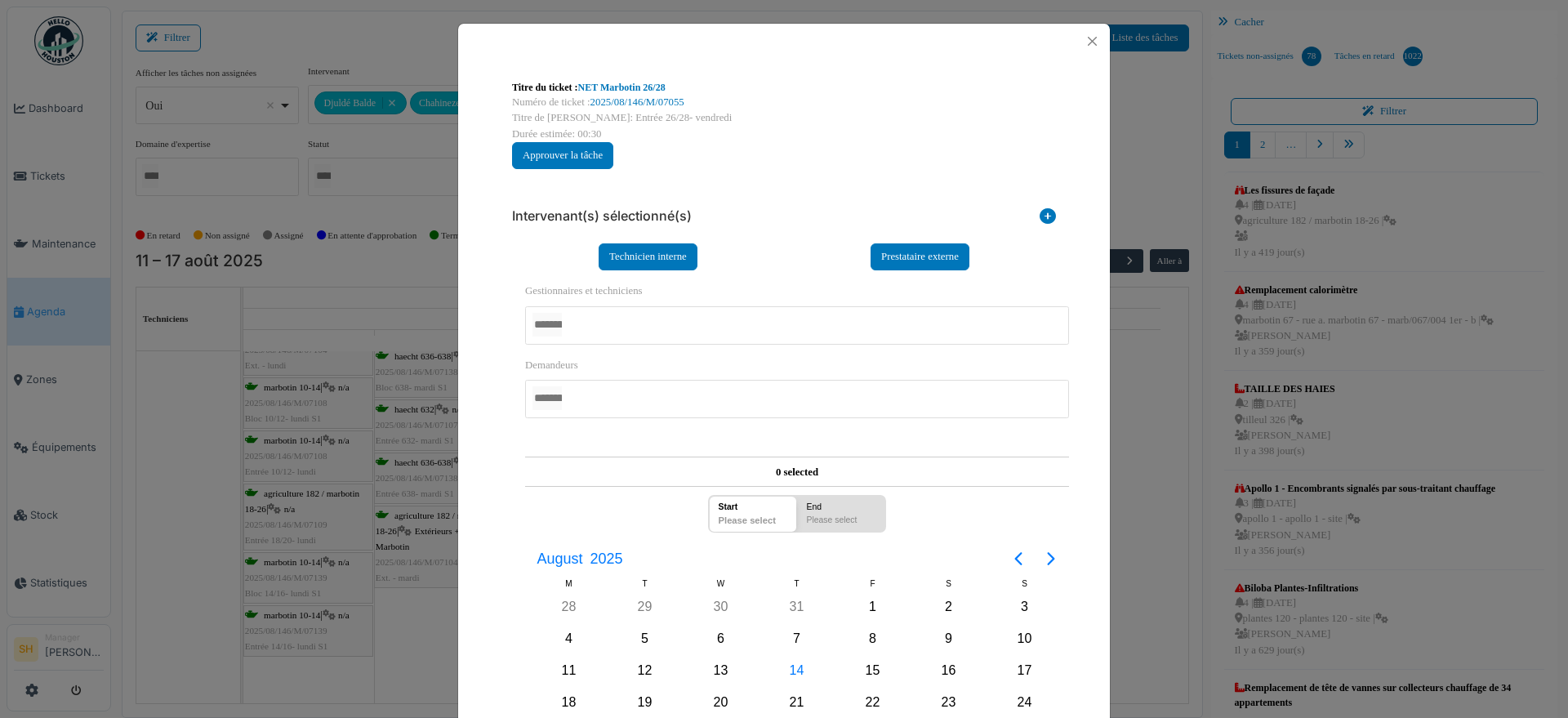
click at [660, 325] on div at bounding box center [797, 324] width 544 height 38
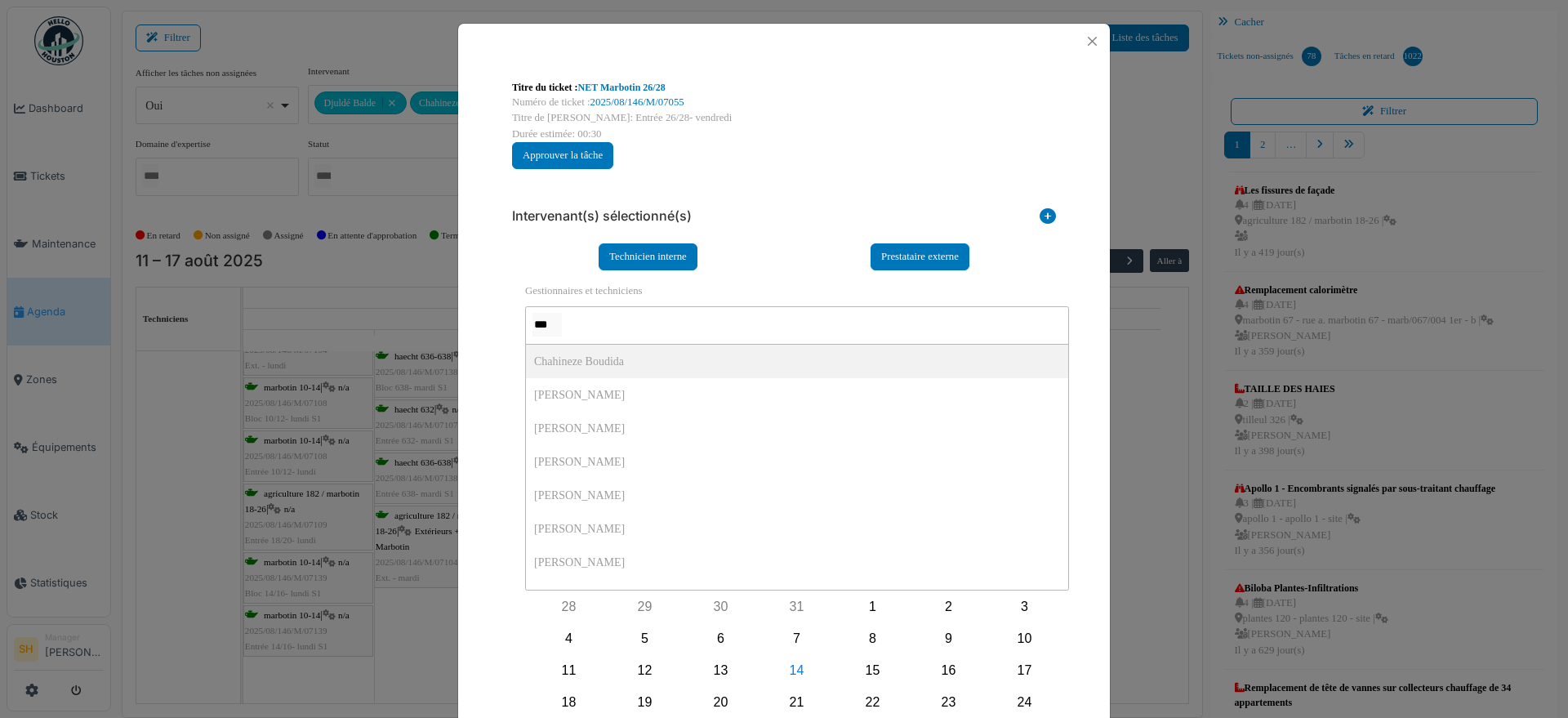
type input "****"
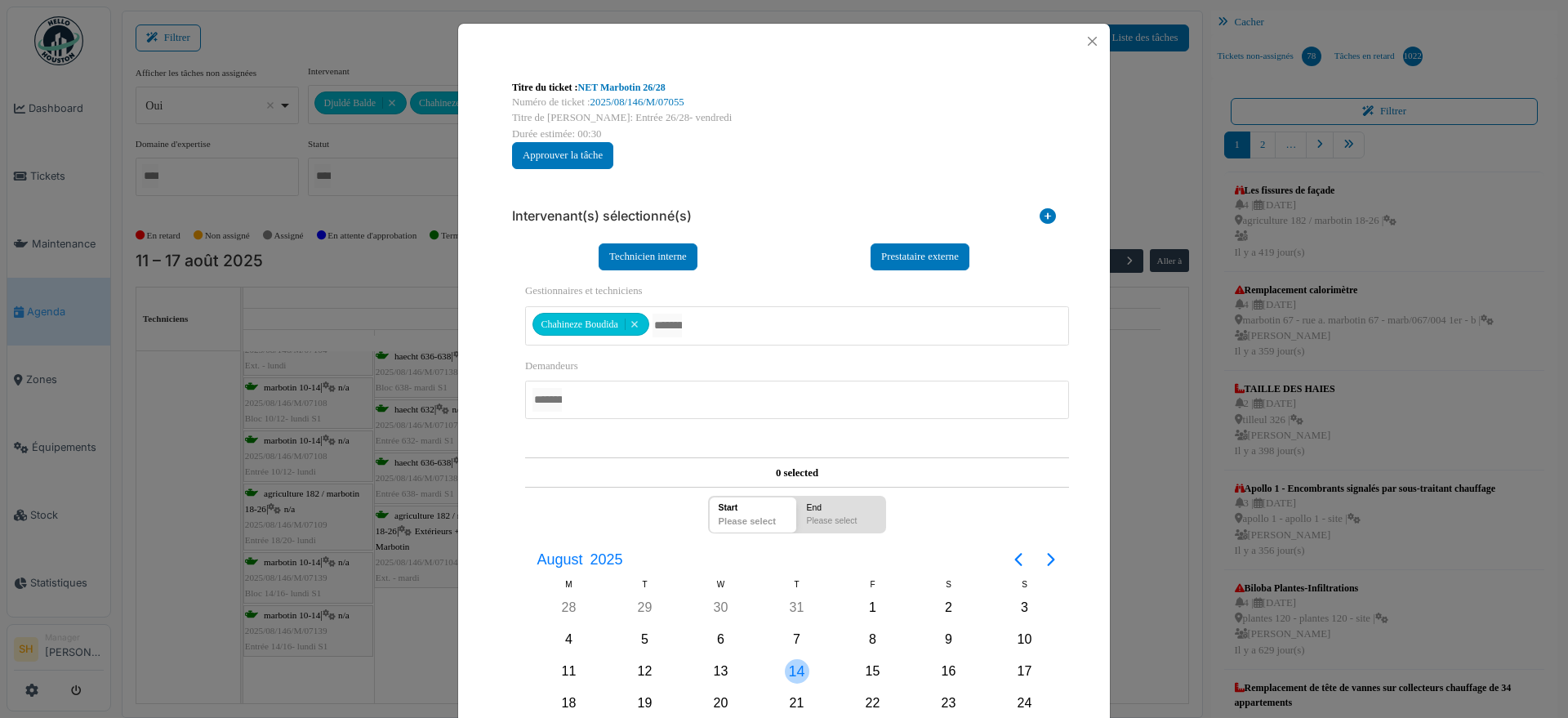
click at [802, 667] on div "14" at bounding box center [796, 670] width 76 height 31
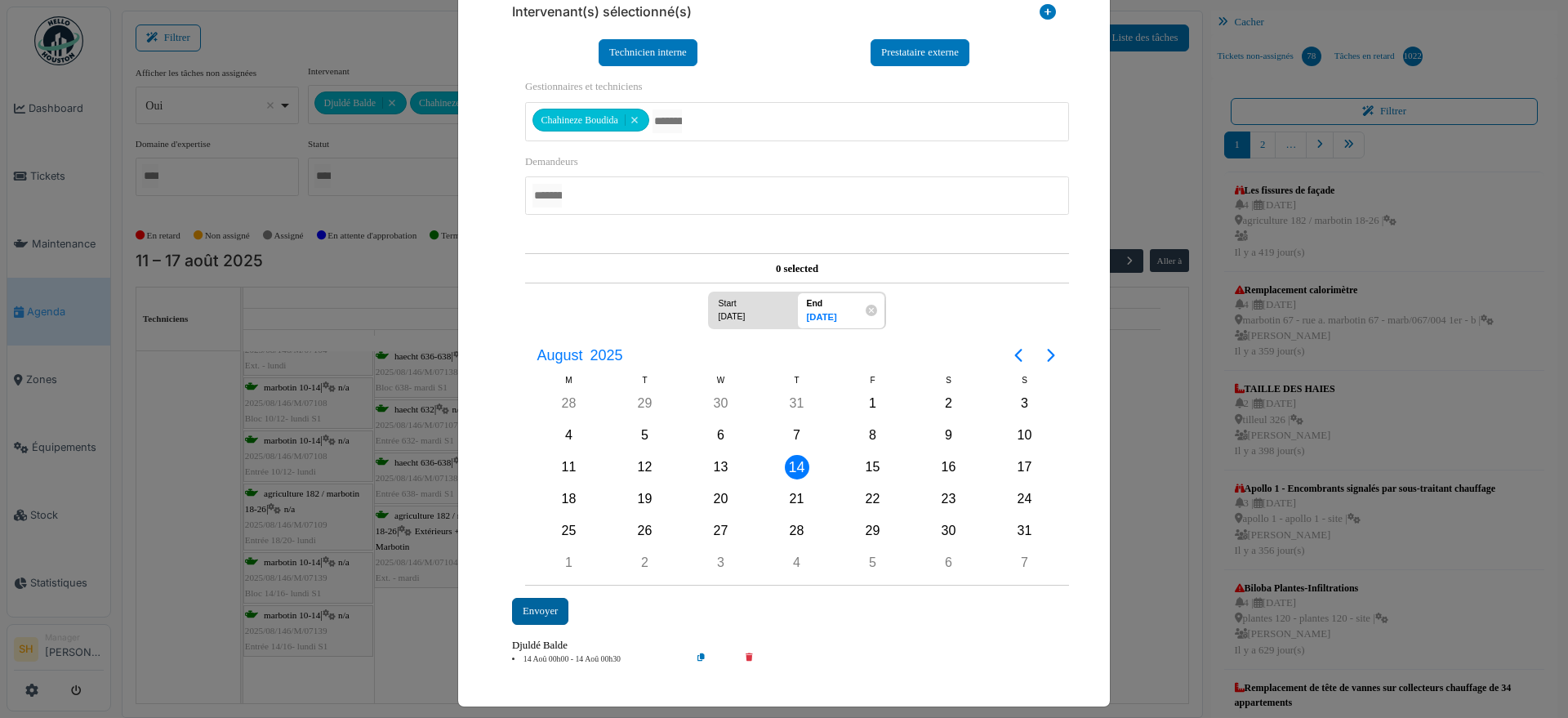
click at [538, 616] on div "Envoyer" at bounding box center [539, 610] width 56 height 27
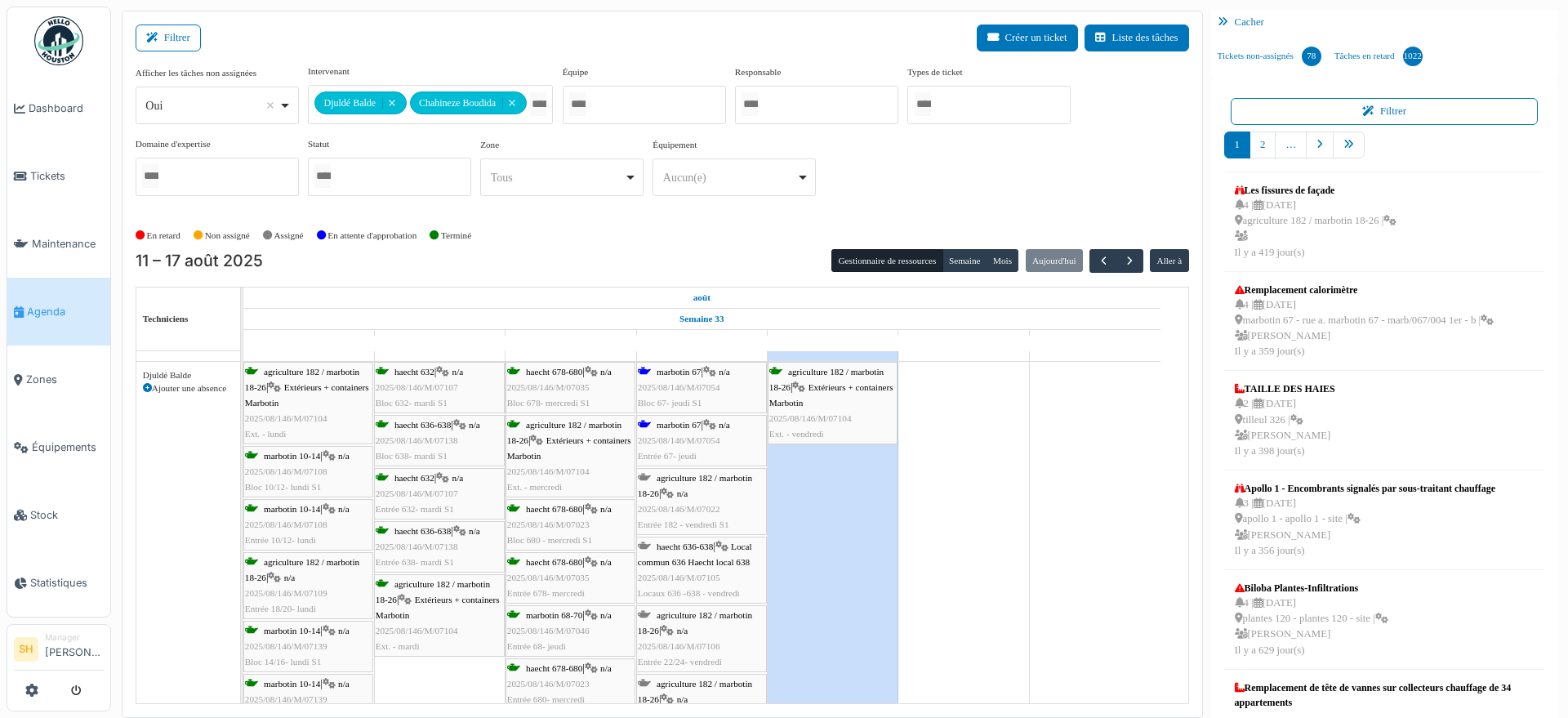
click at [706, 409] on div "marbotin 67 | n/a 2025/08/146/M/07054 Bloc 67- jeudi S1" at bounding box center [701, 387] width 127 height 48
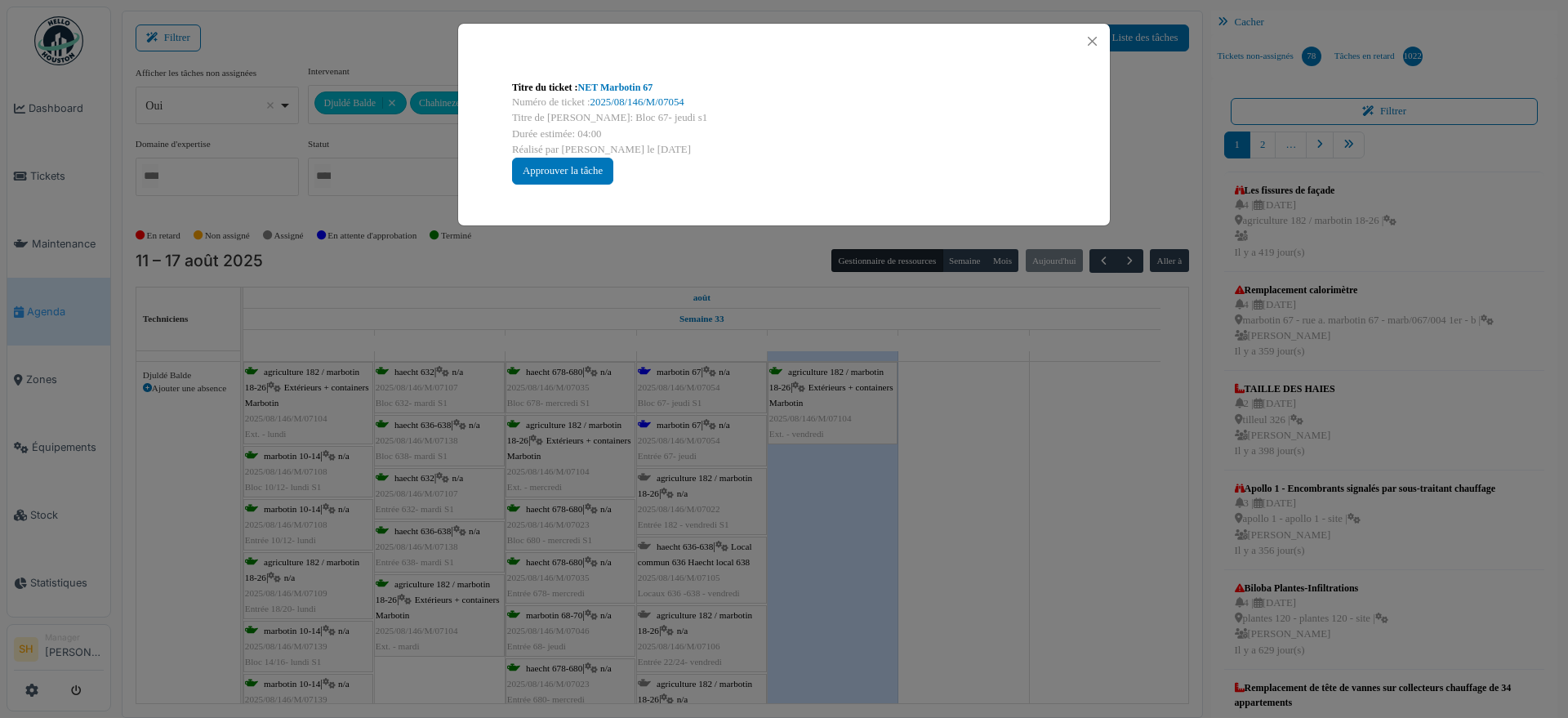
drag, startPoint x: 1048, startPoint y: 467, endPoint x: 911, endPoint y: 473, distance: 137.1
click at [1043, 467] on div "Titre du ticket : NET Marbotin 67 Numéro de ticket : 2025/08/146/M/07054 Titre …" at bounding box center [784, 359] width 1568 height 718
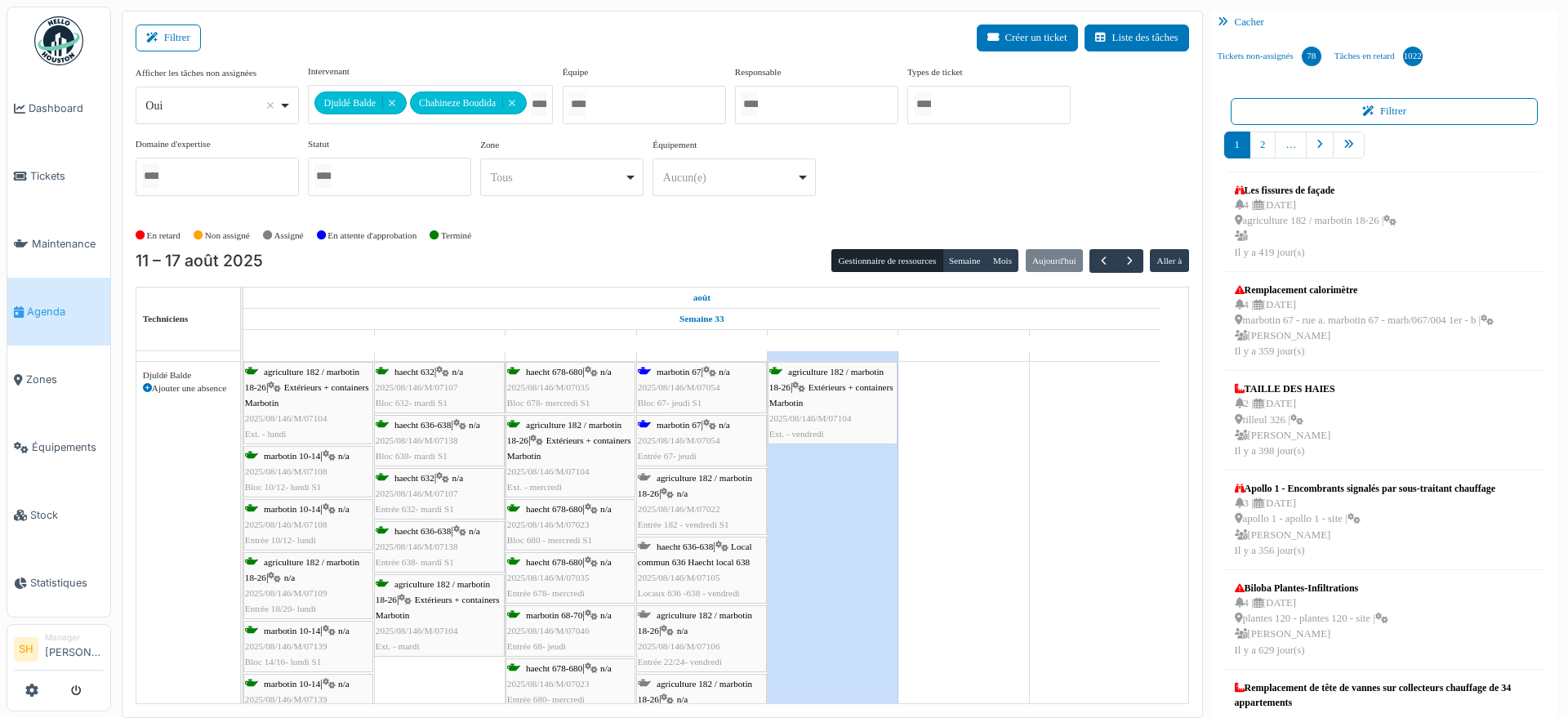
click at [701, 480] on span "agriculture 182 / marbotin 18-26" at bounding box center [695, 485] width 114 height 25
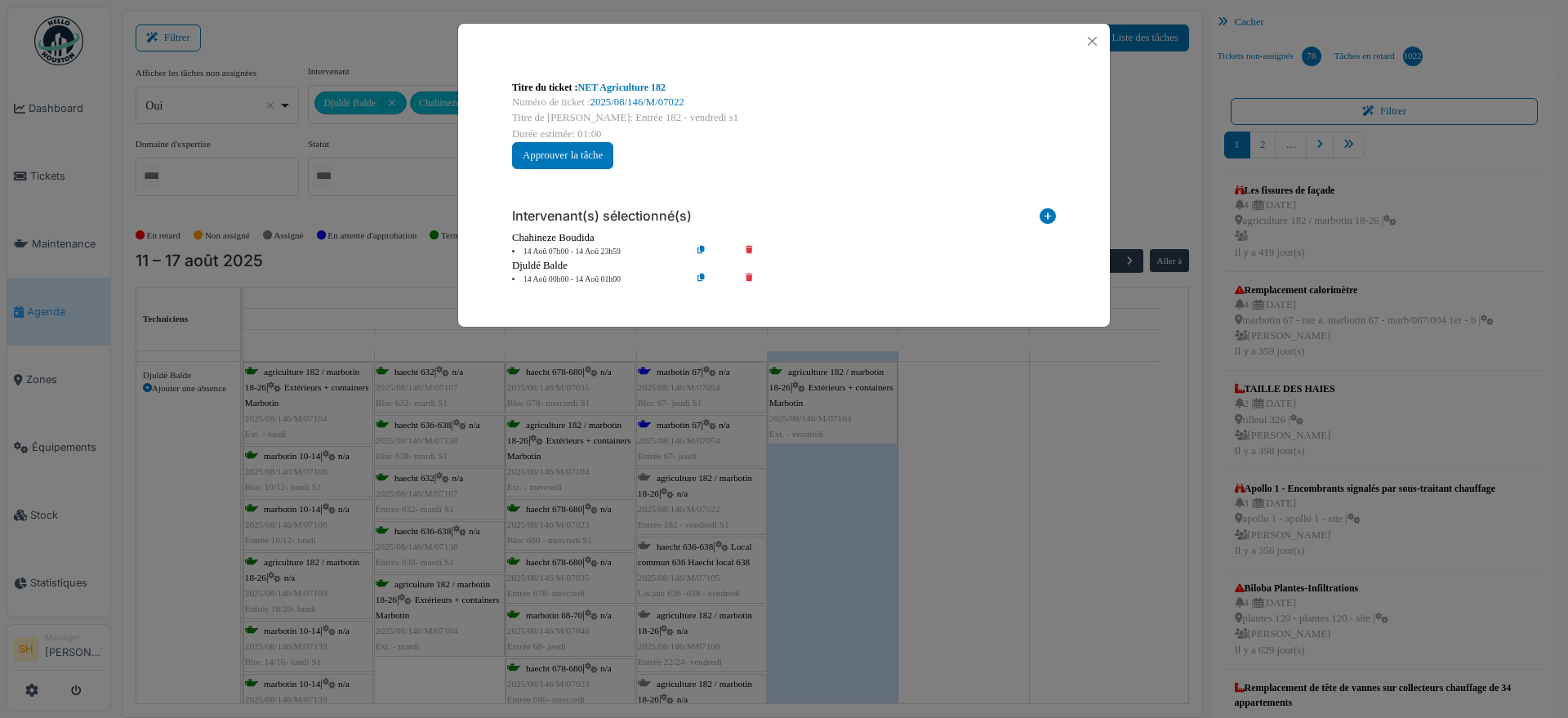
click at [710, 544] on div "Titre du ticket : NET Agriculture 182 Numéro de ticket : 2025/08/146/M/07022 Ti…" at bounding box center [784, 359] width 1568 height 718
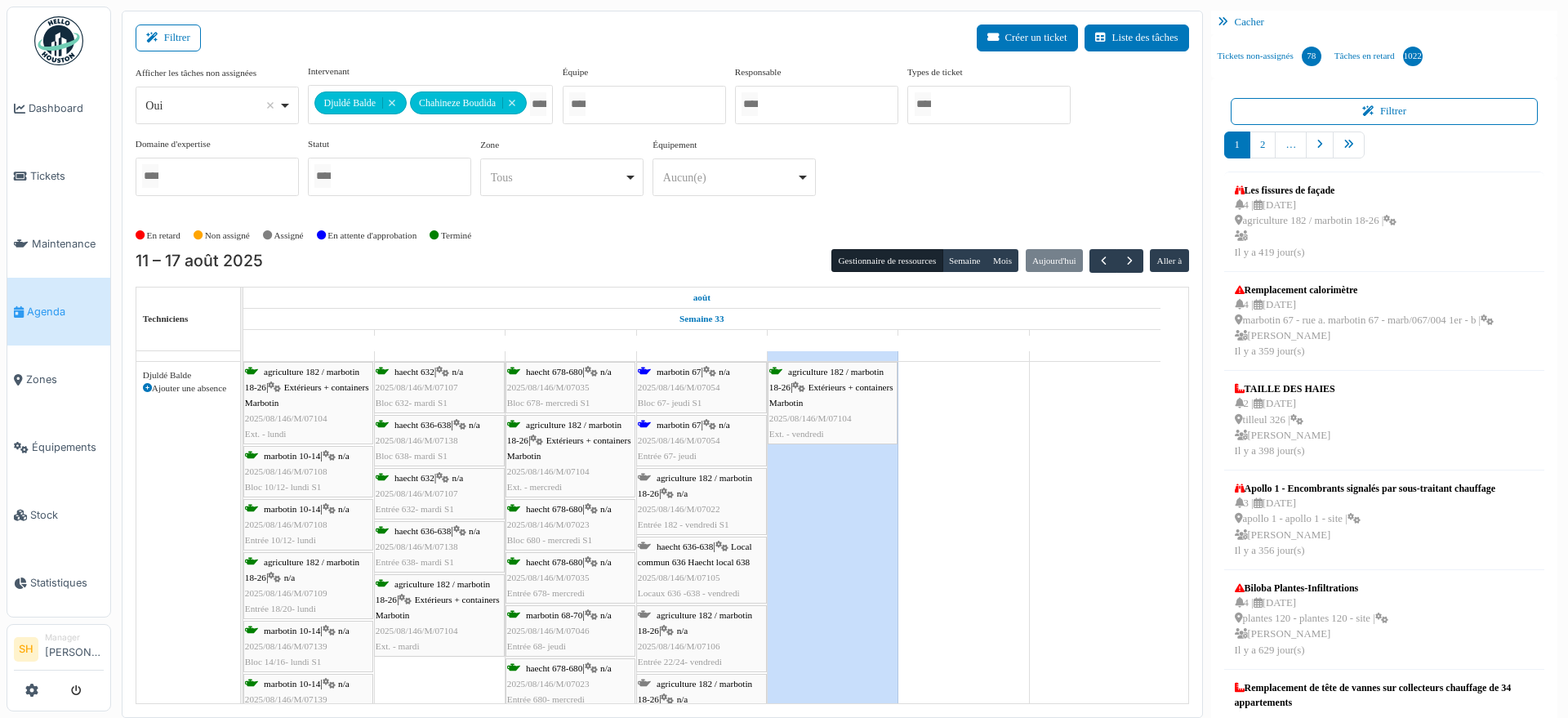
click at [709, 544] on span "haecht 636-638" at bounding box center [684, 546] width 56 height 9
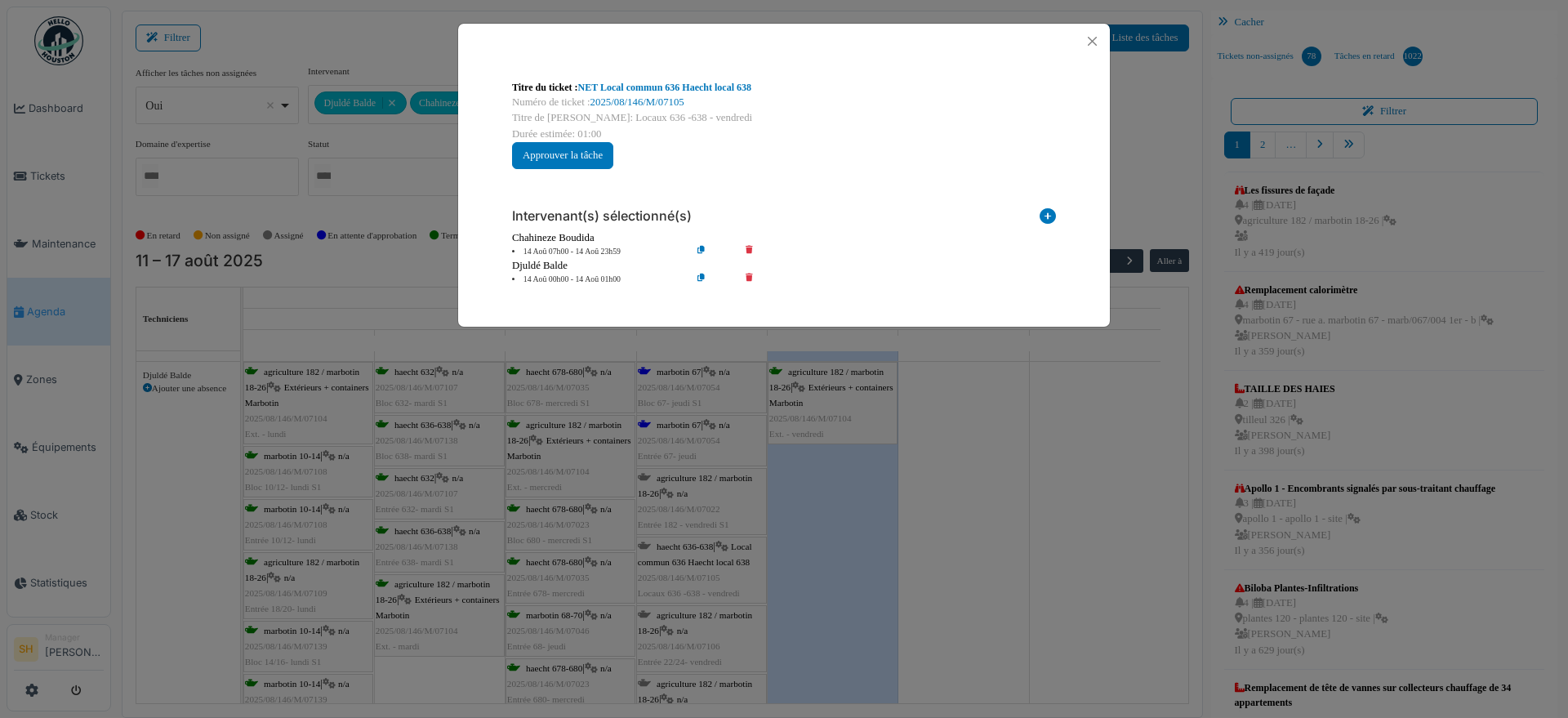
click at [702, 622] on div "Titre du ticket : NET Local commun 636 Haecht local 638 Numéro de ticket : 2025…" at bounding box center [784, 359] width 1568 height 718
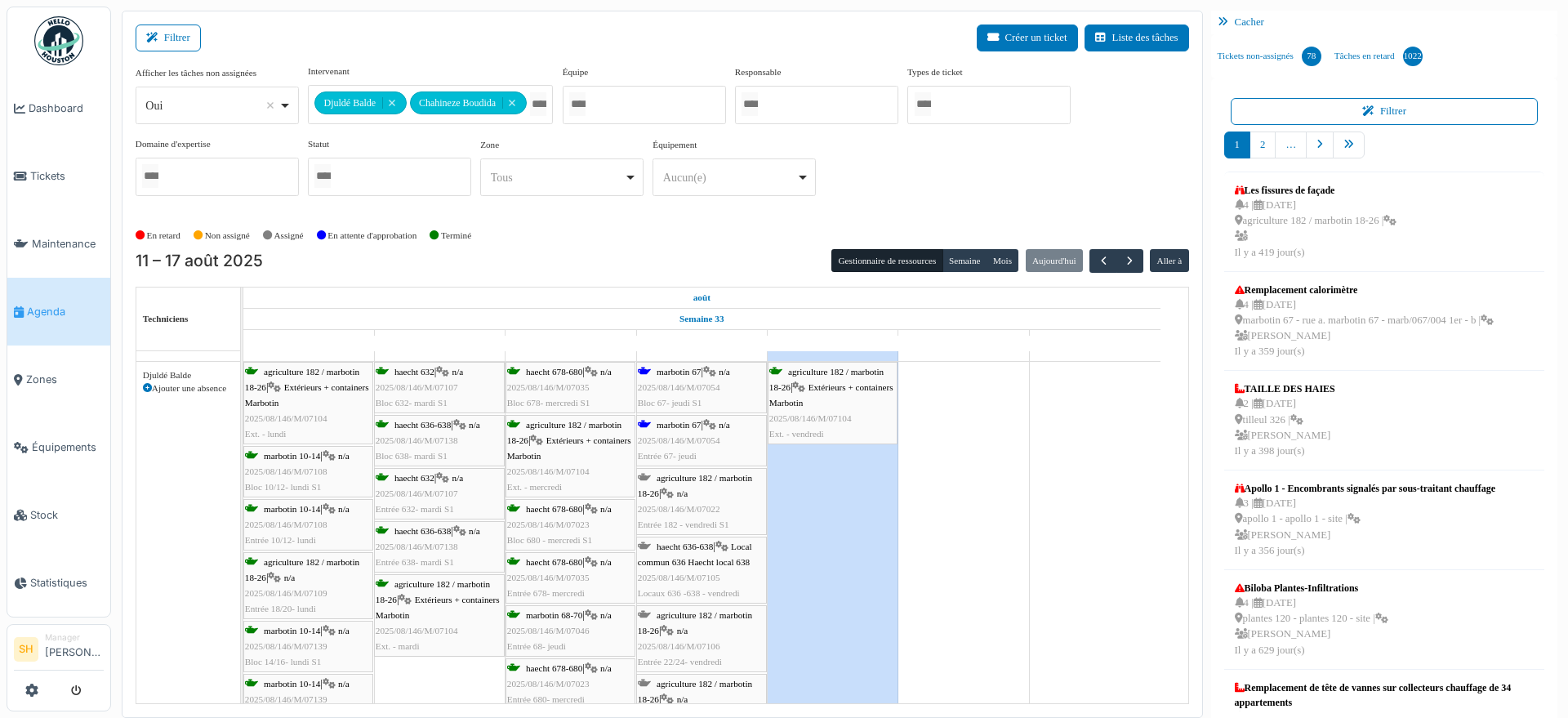
click at [698, 615] on span "agriculture 182 / marbotin 18-26" at bounding box center [695, 622] width 114 height 25
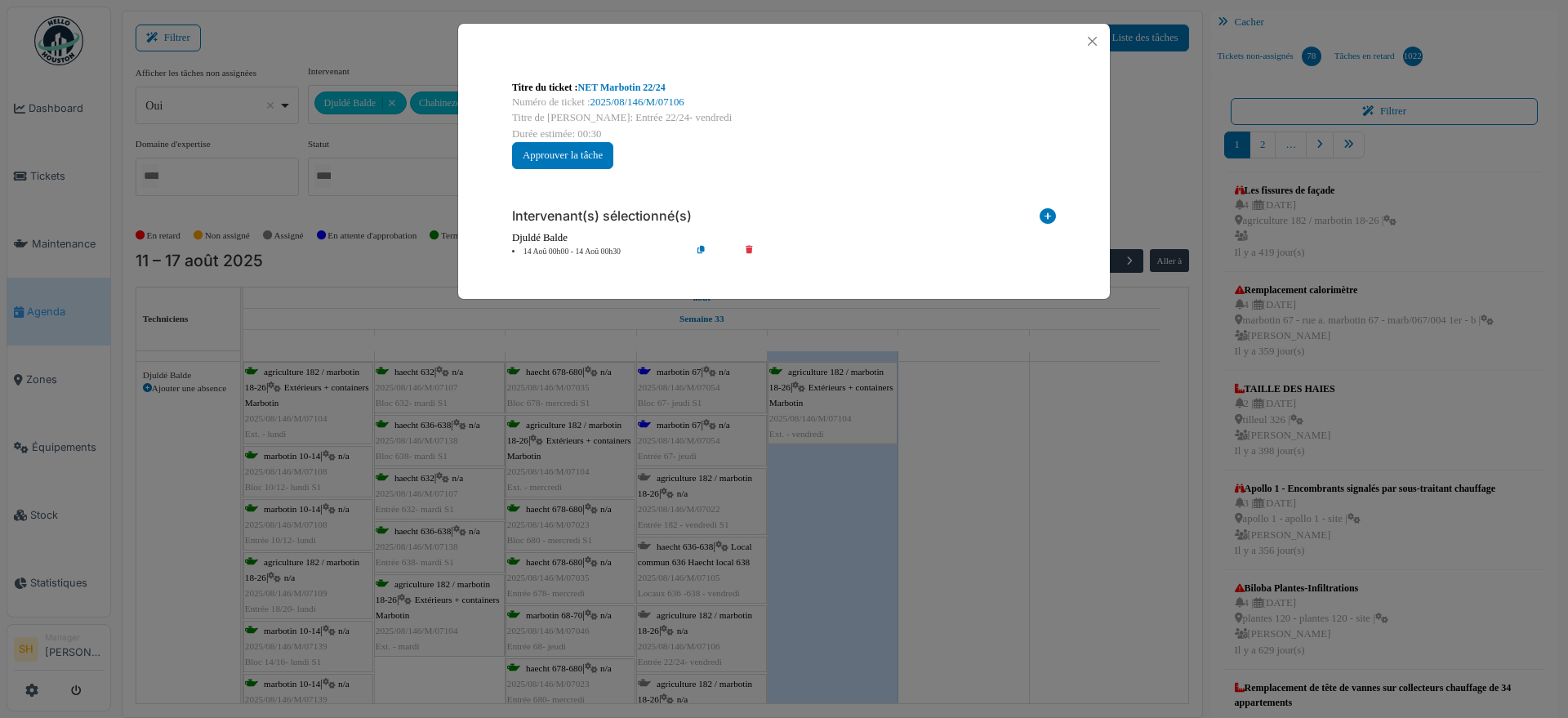
click at [1045, 216] on icon at bounding box center [1047, 220] width 16 height 22
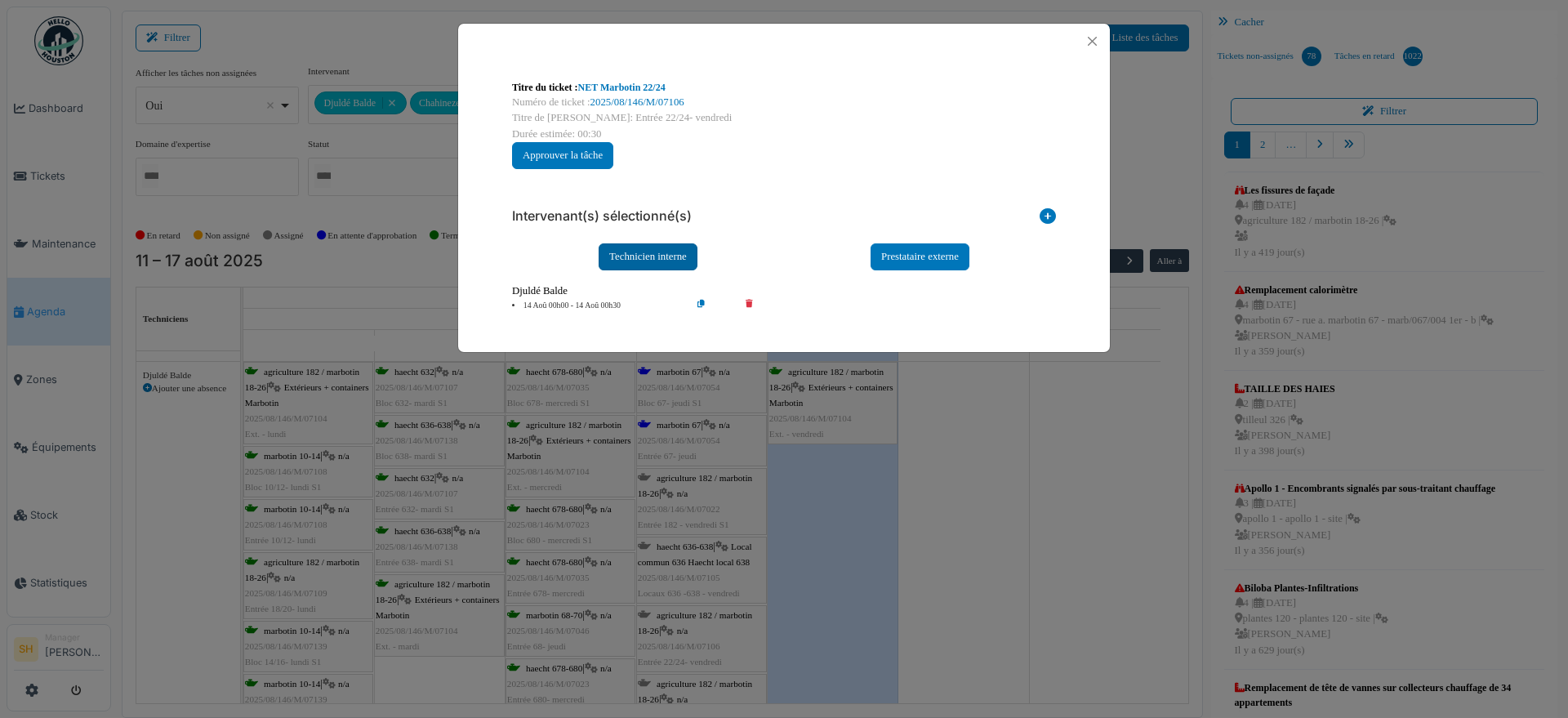
click at [665, 261] on div "Technicien interne" at bounding box center [648, 256] width 99 height 27
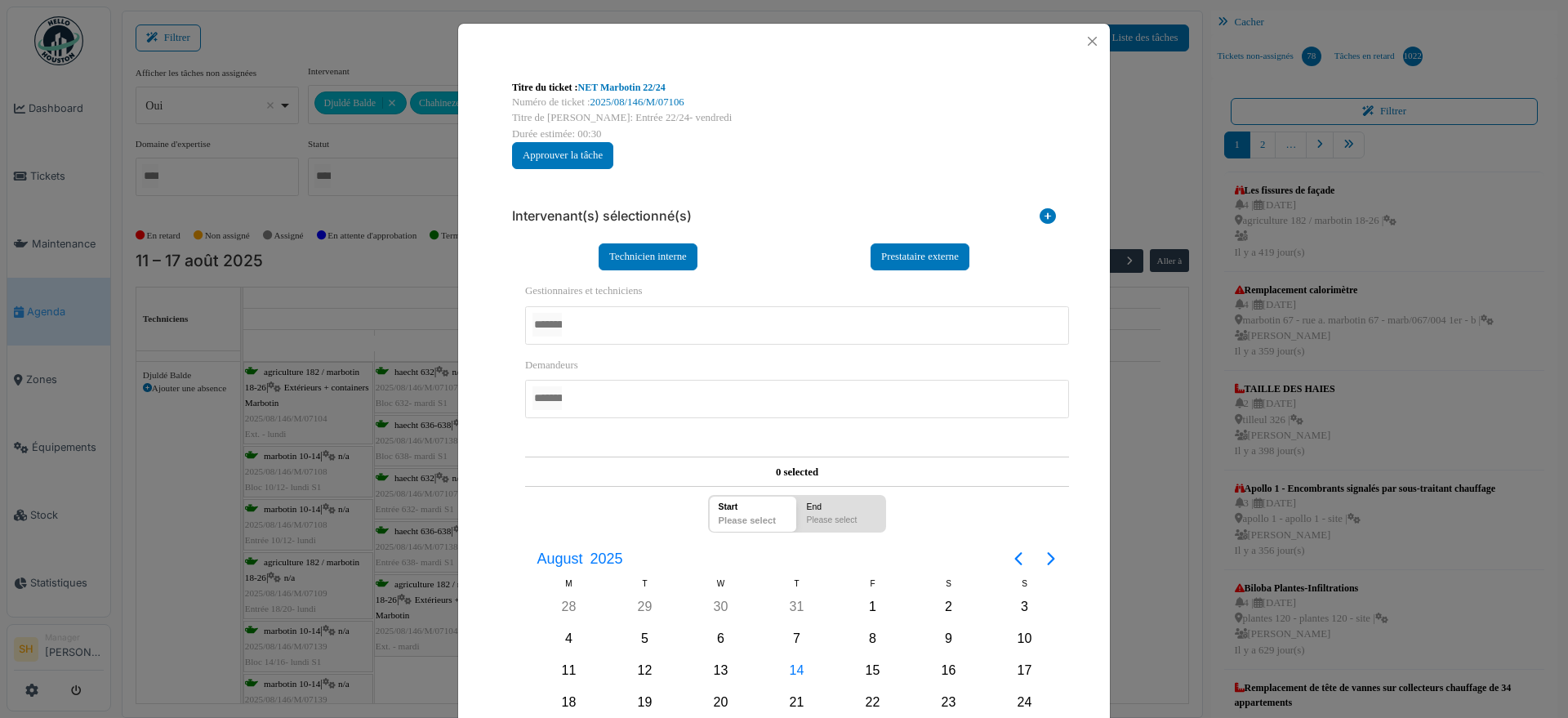
click at [669, 320] on div at bounding box center [797, 324] width 544 height 38
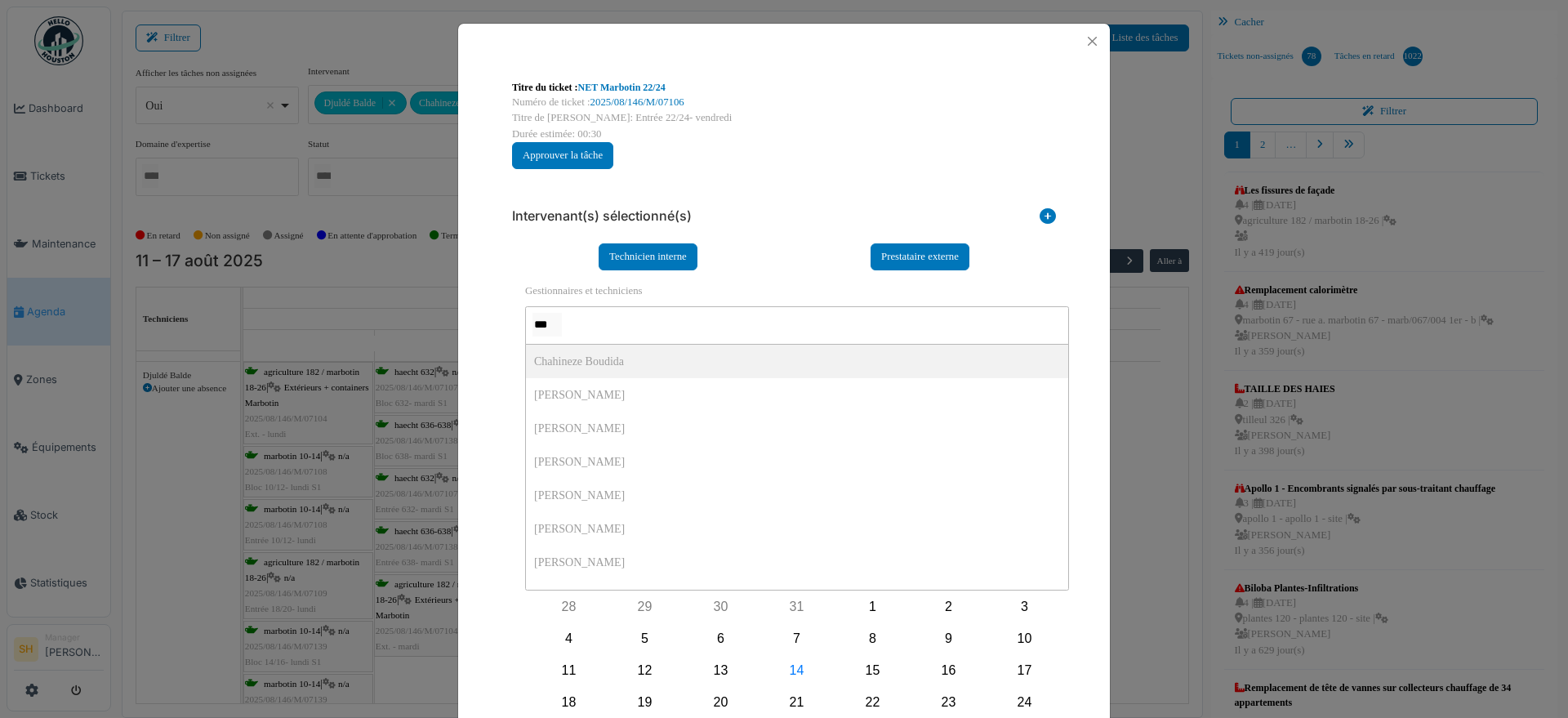
type input "****"
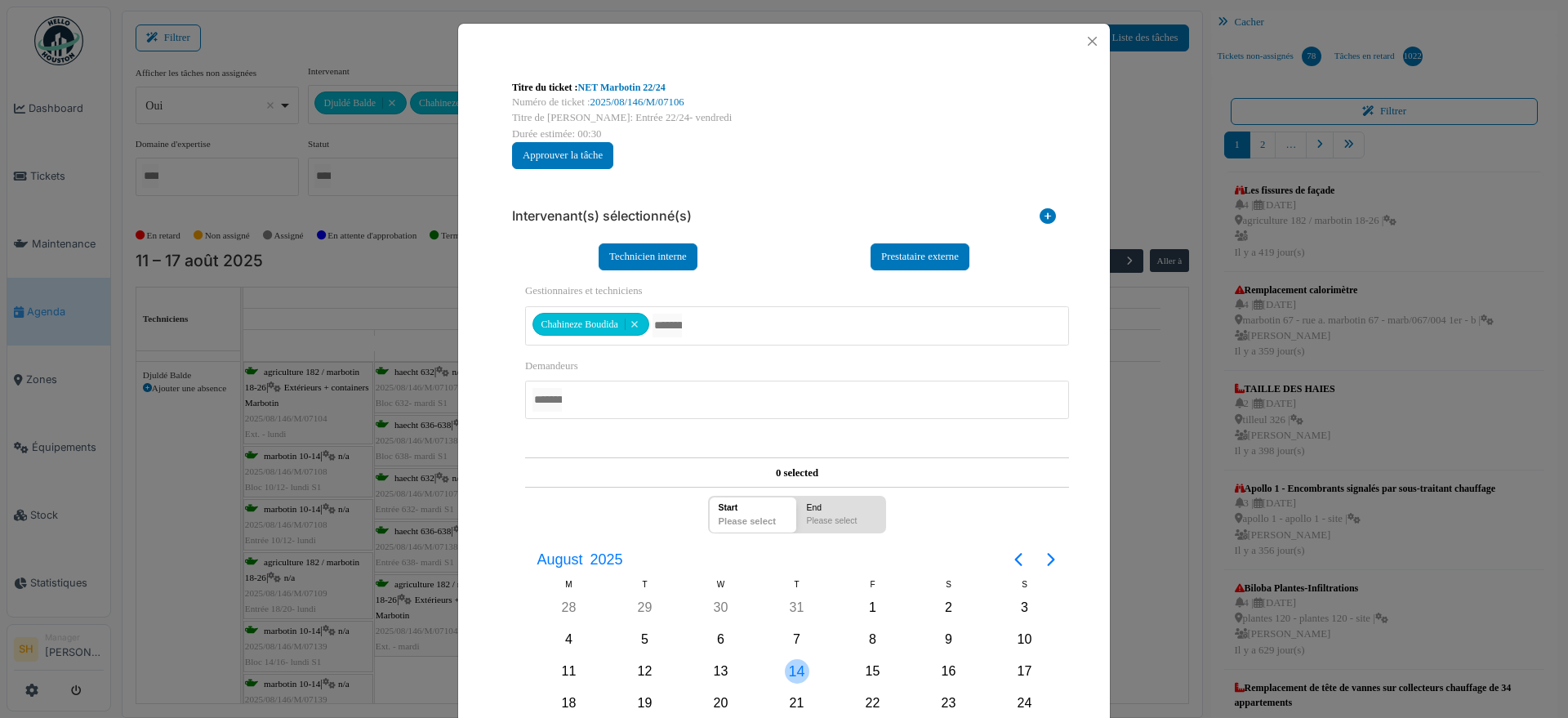
click at [791, 667] on div "14" at bounding box center [797, 671] width 24 height 24
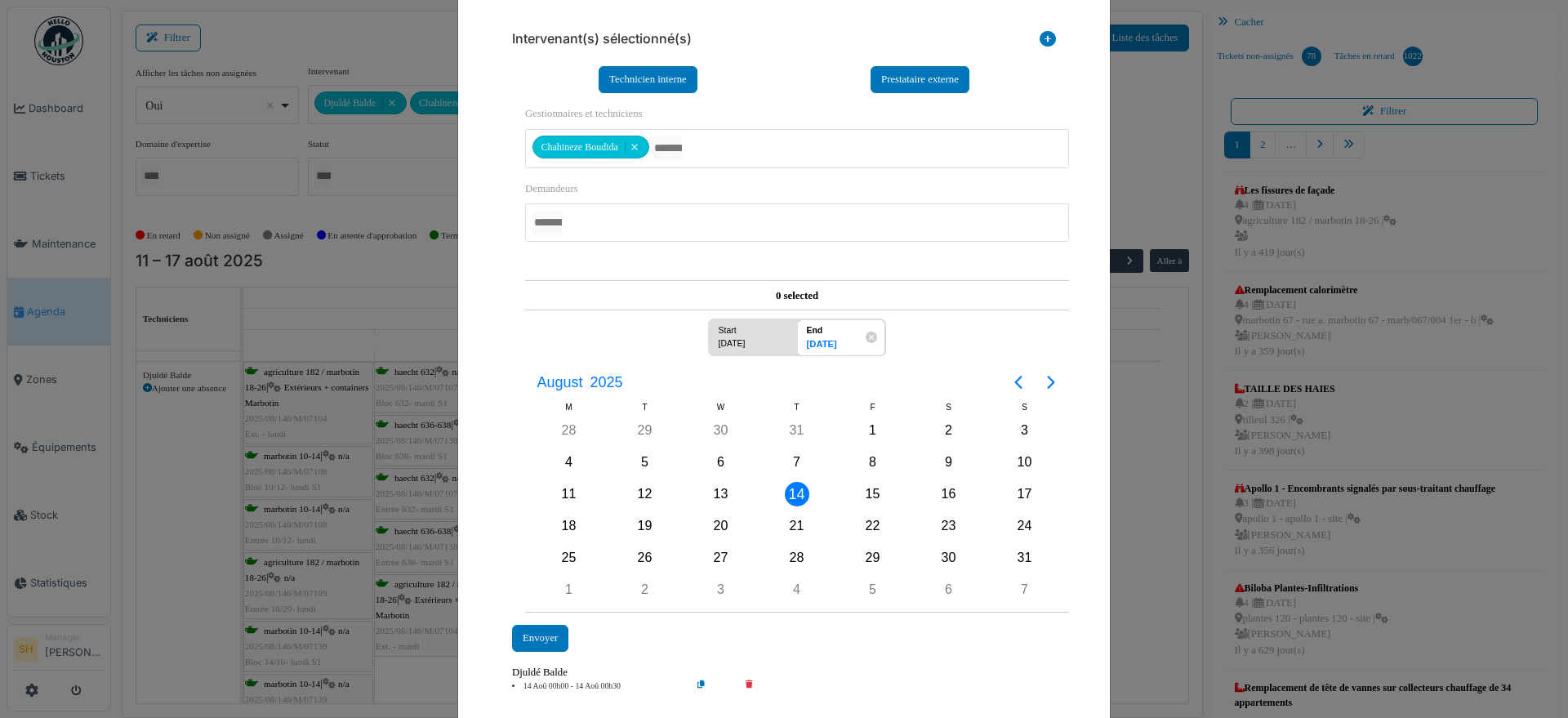
scroll to position [216, 0]
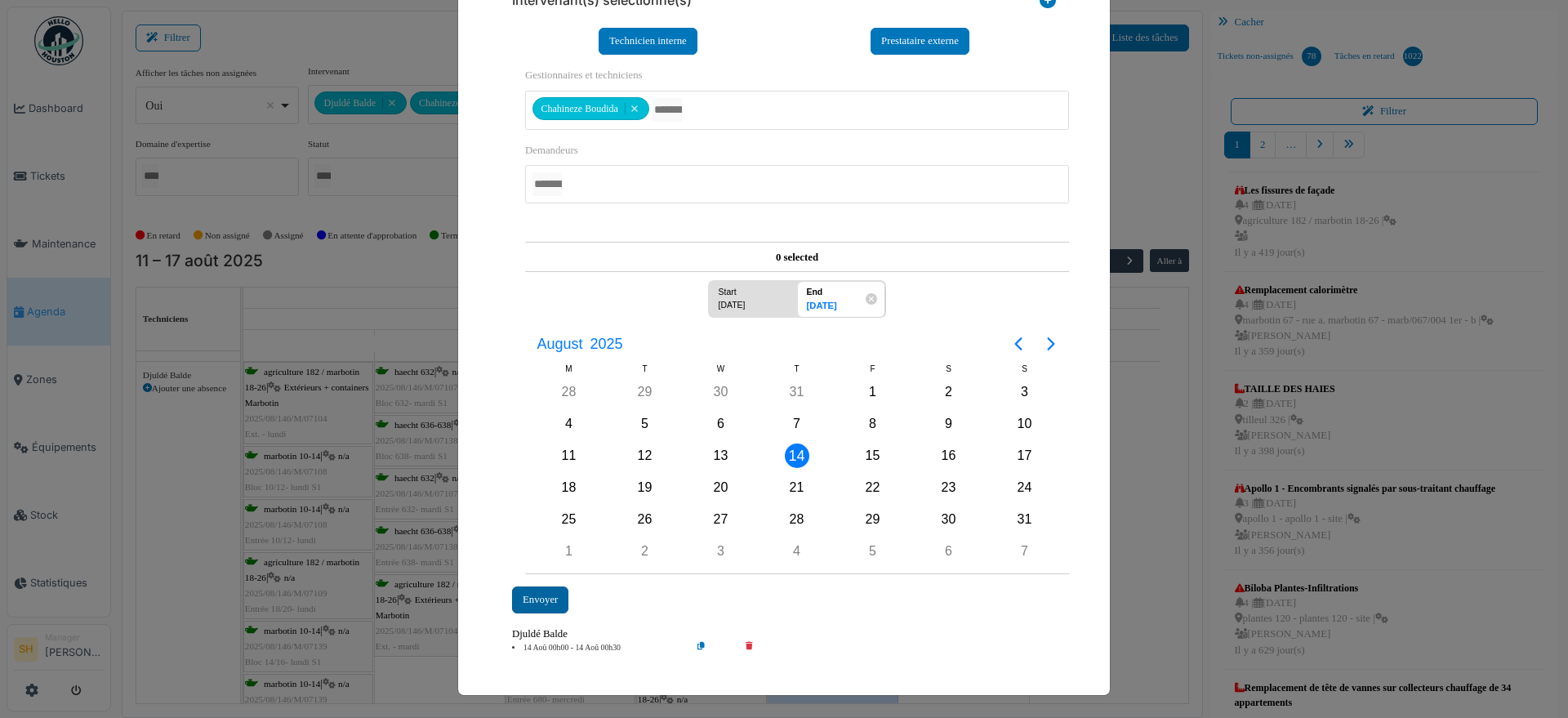
click at [552, 597] on div "Envoyer" at bounding box center [539, 599] width 56 height 27
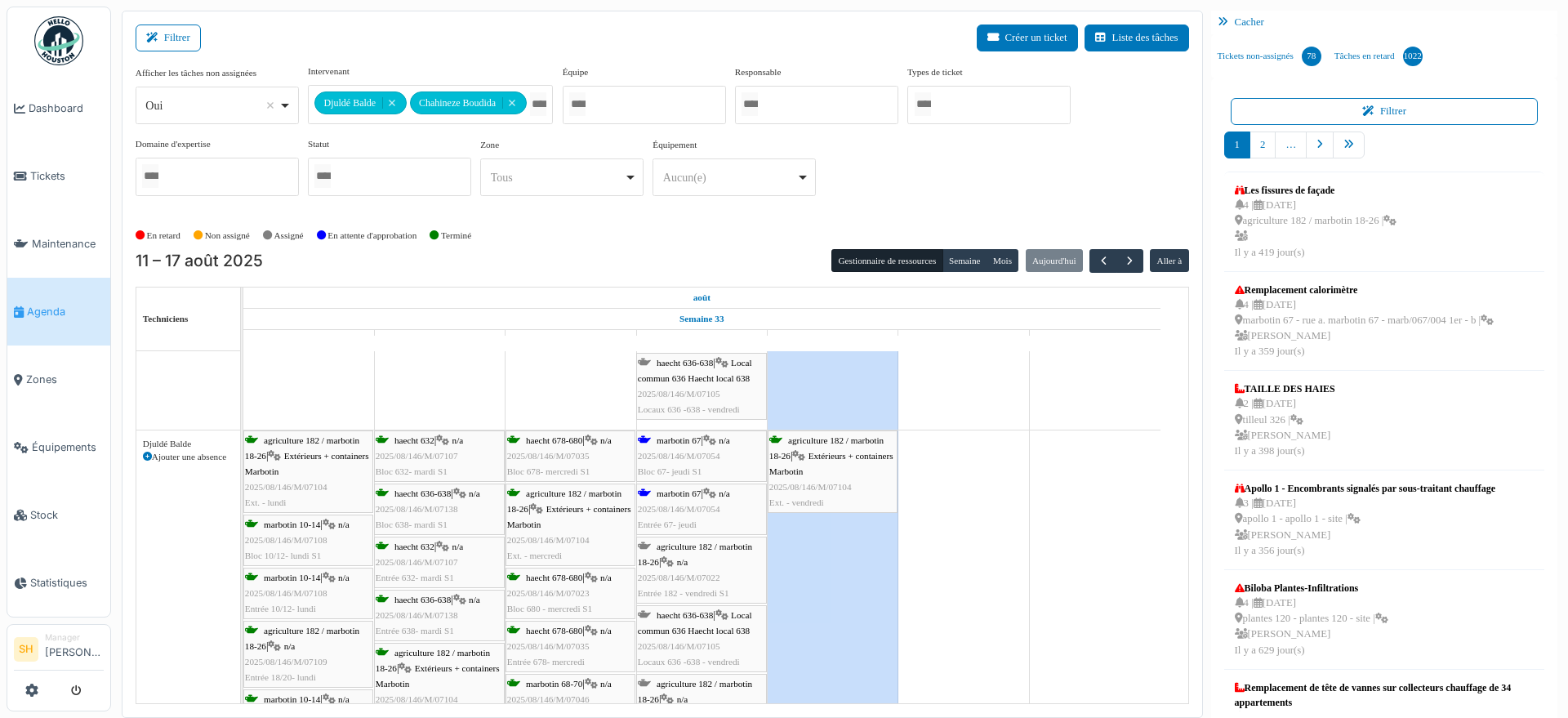
click at [827, 445] on div "agriculture 182 / marbotin 18-26 | Extérieurs + containers Marbotin 2025/08/146…" at bounding box center [832, 472] width 126 height 79
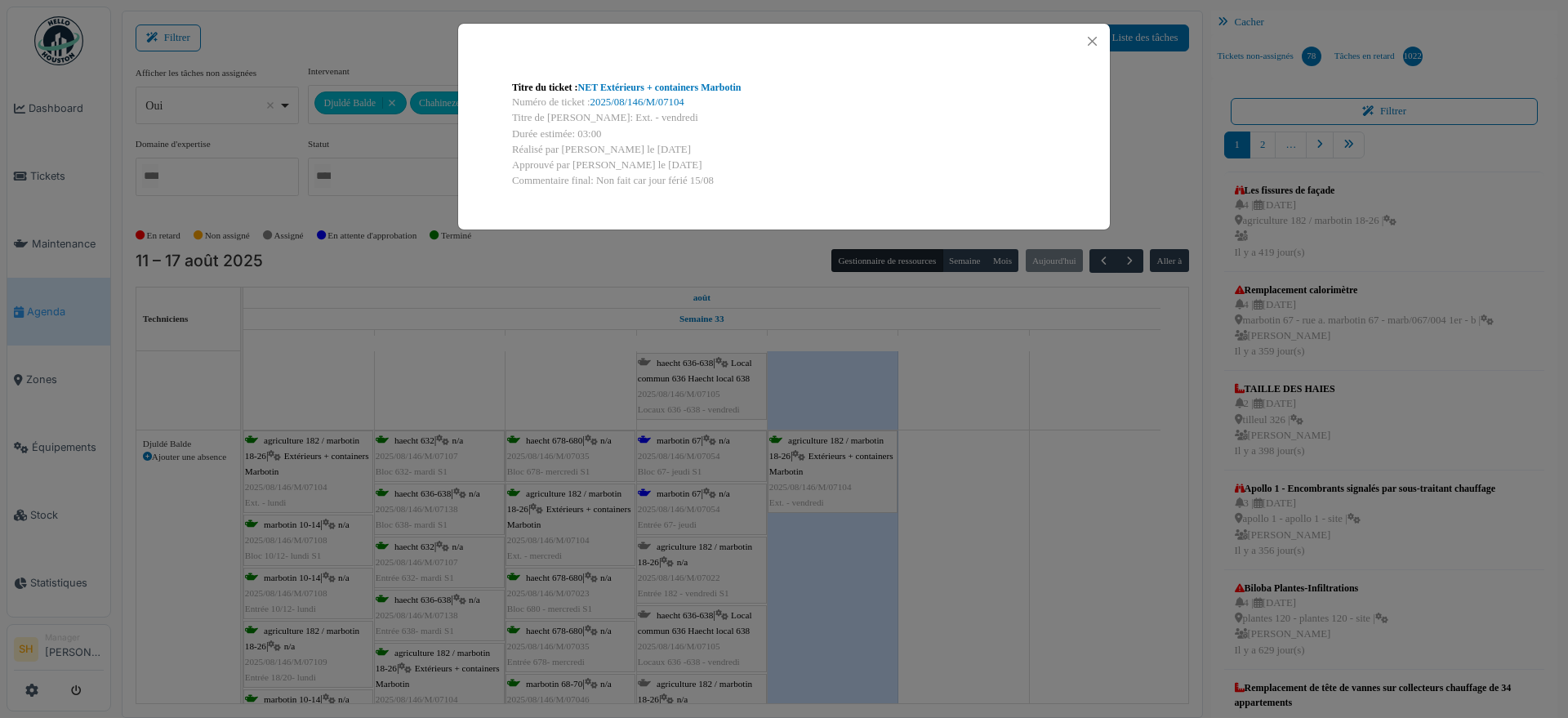
scroll to position [0, 0]
click at [652, 89] on link "NET Extérieurs + containers Marbotin" at bounding box center [659, 87] width 164 height 11
drag, startPoint x: 808, startPoint y: 463, endPoint x: 694, endPoint y: 490, distance: 117.2
click at [694, 490] on div "Titre du ticket : NET Extérieurs + containers Marbotin Numéro de ticket : 2025/…" at bounding box center [784, 359] width 1568 height 718
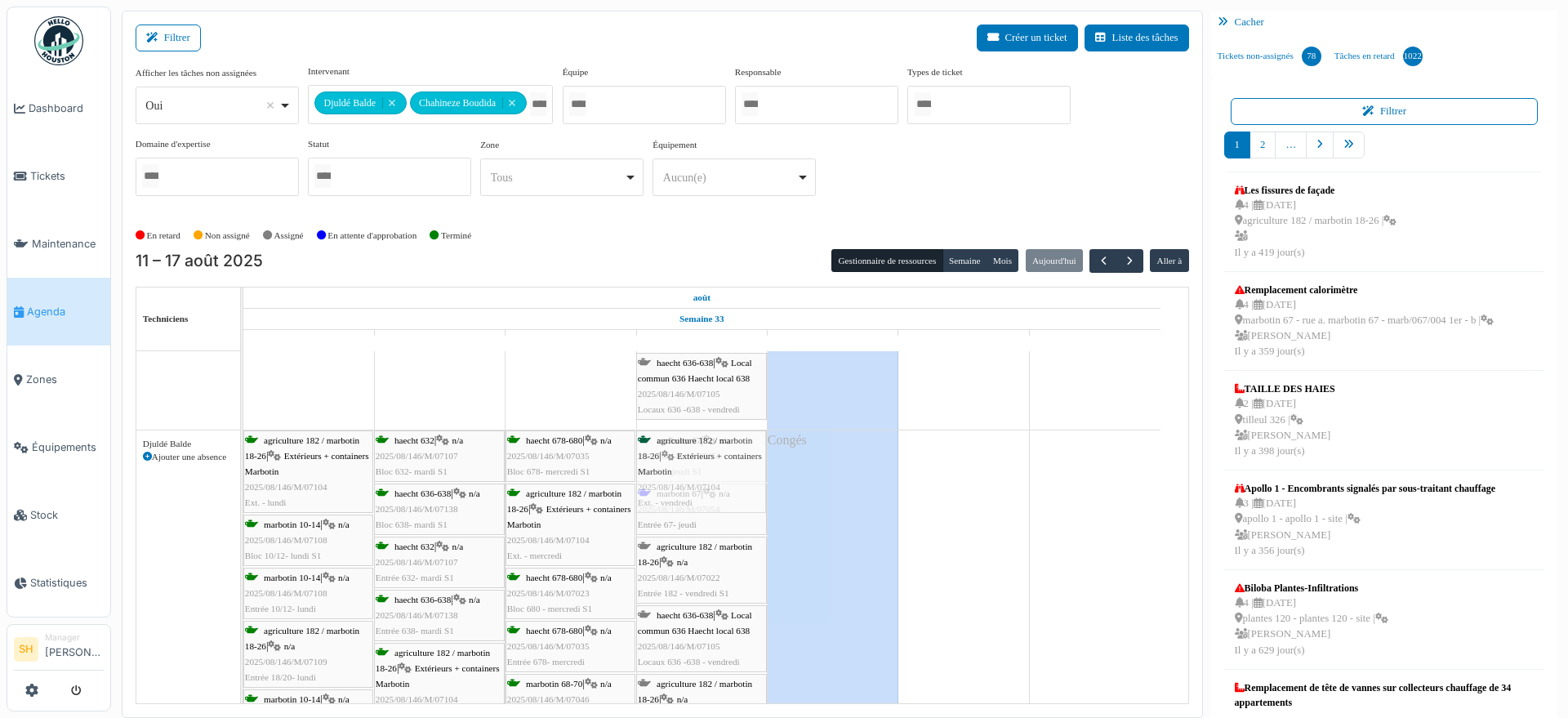
drag, startPoint x: 833, startPoint y: 483, endPoint x: 740, endPoint y: 517, distance: 99.0
click at [243, 517] on div "agriculture 182 / marbotin 18-26 | Extérieurs + containers Marbotin 2025/08/146…" at bounding box center [243, 669] width 0 height 480
click at [712, 504] on span "Extérieurs + containers Marbotin" at bounding box center [699, 516] width 124 height 25
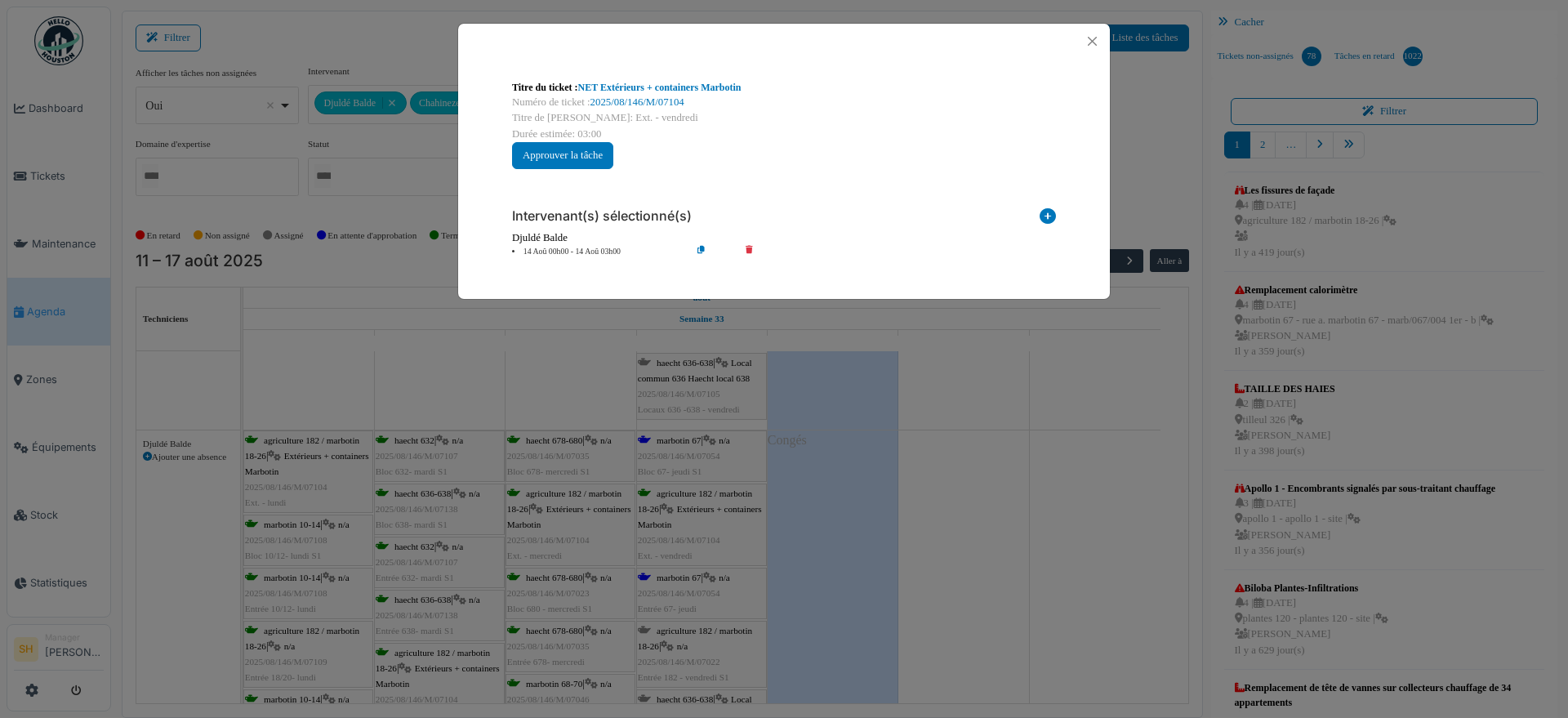
click at [1050, 212] on icon at bounding box center [1047, 220] width 16 height 22
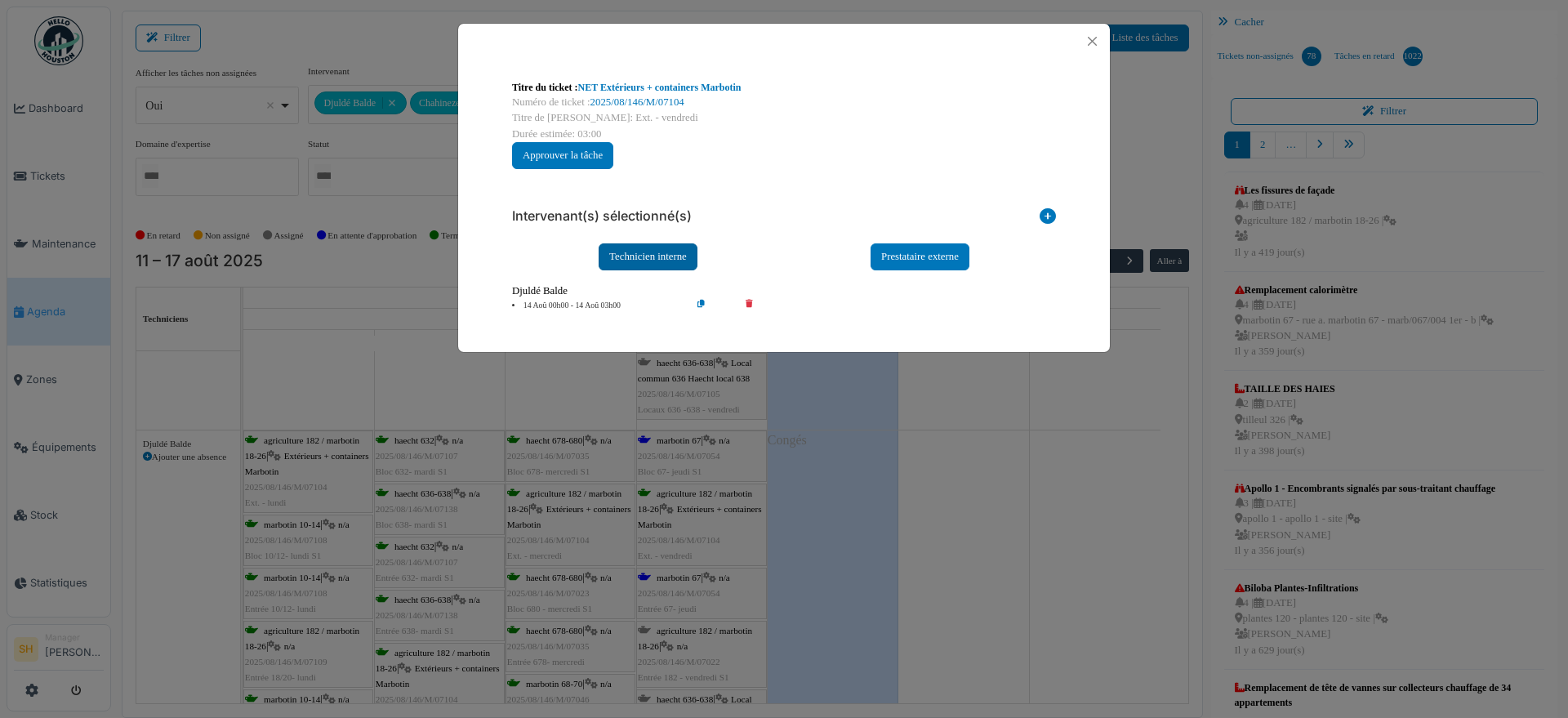
drag, startPoint x: 655, startPoint y: 246, endPoint x: 656, endPoint y: 255, distance: 9.1
click at [655, 249] on div "Technicien interne" at bounding box center [648, 256] width 99 height 27
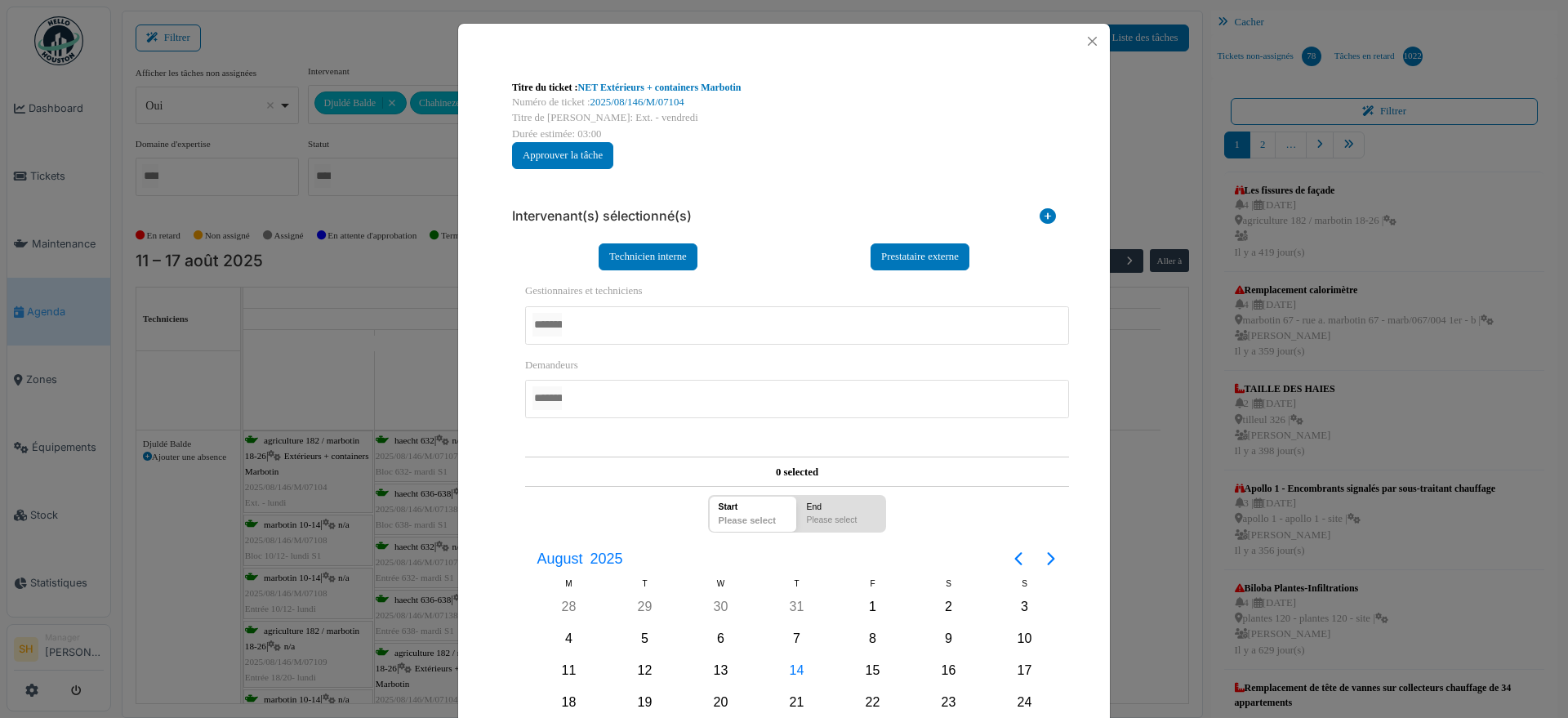
click at [673, 325] on div at bounding box center [797, 324] width 544 height 38
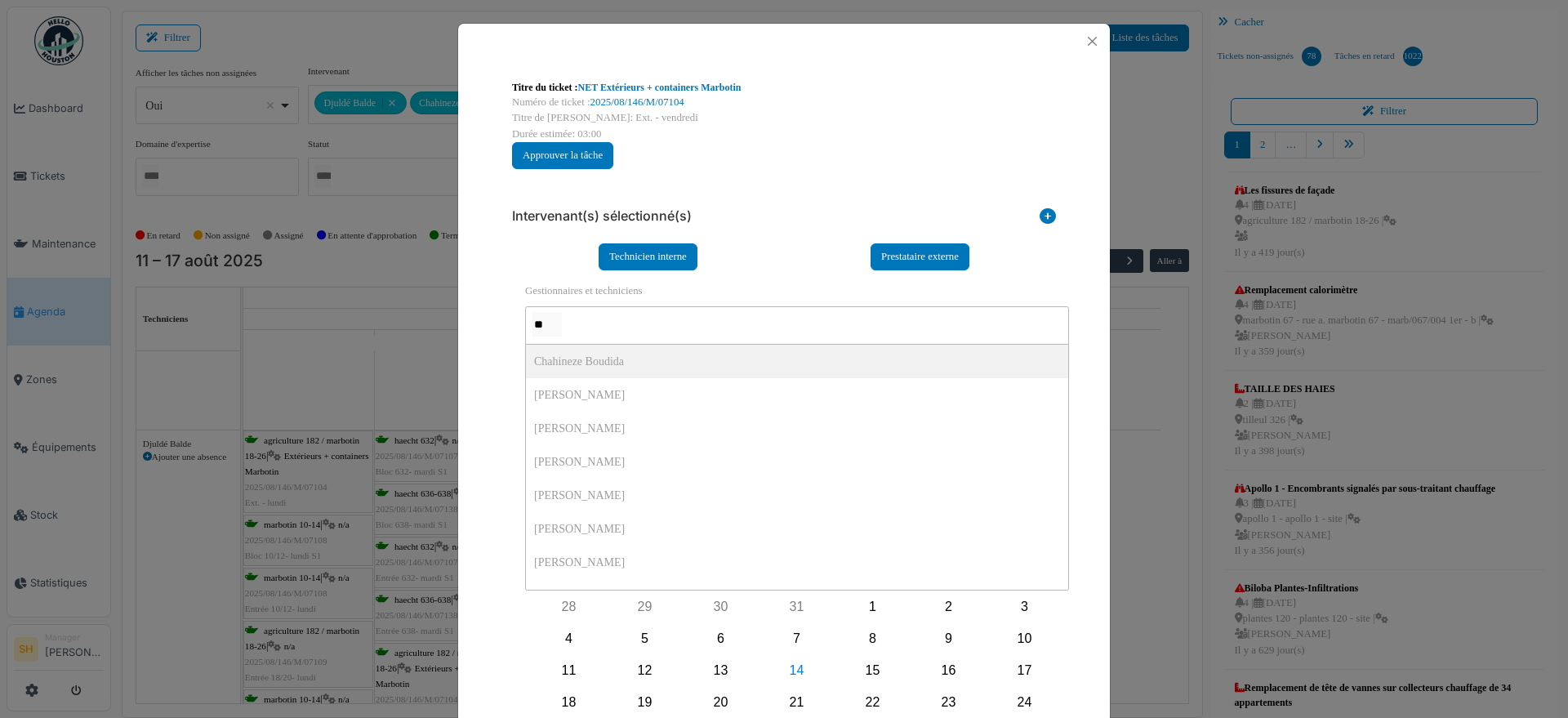
type input "***"
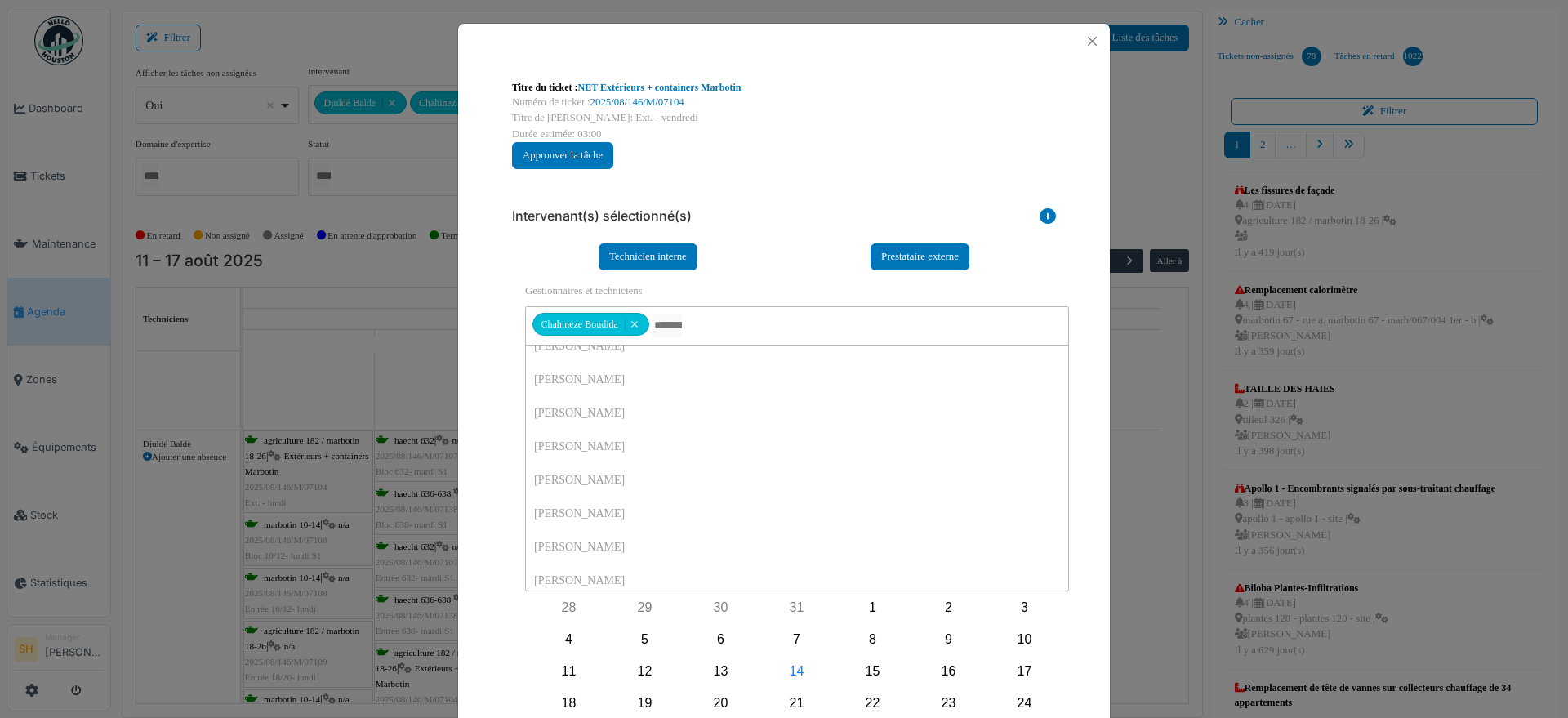
scroll to position [204, 0]
click at [795, 670] on div "14" at bounding box center [797, 671] width 24 height 24
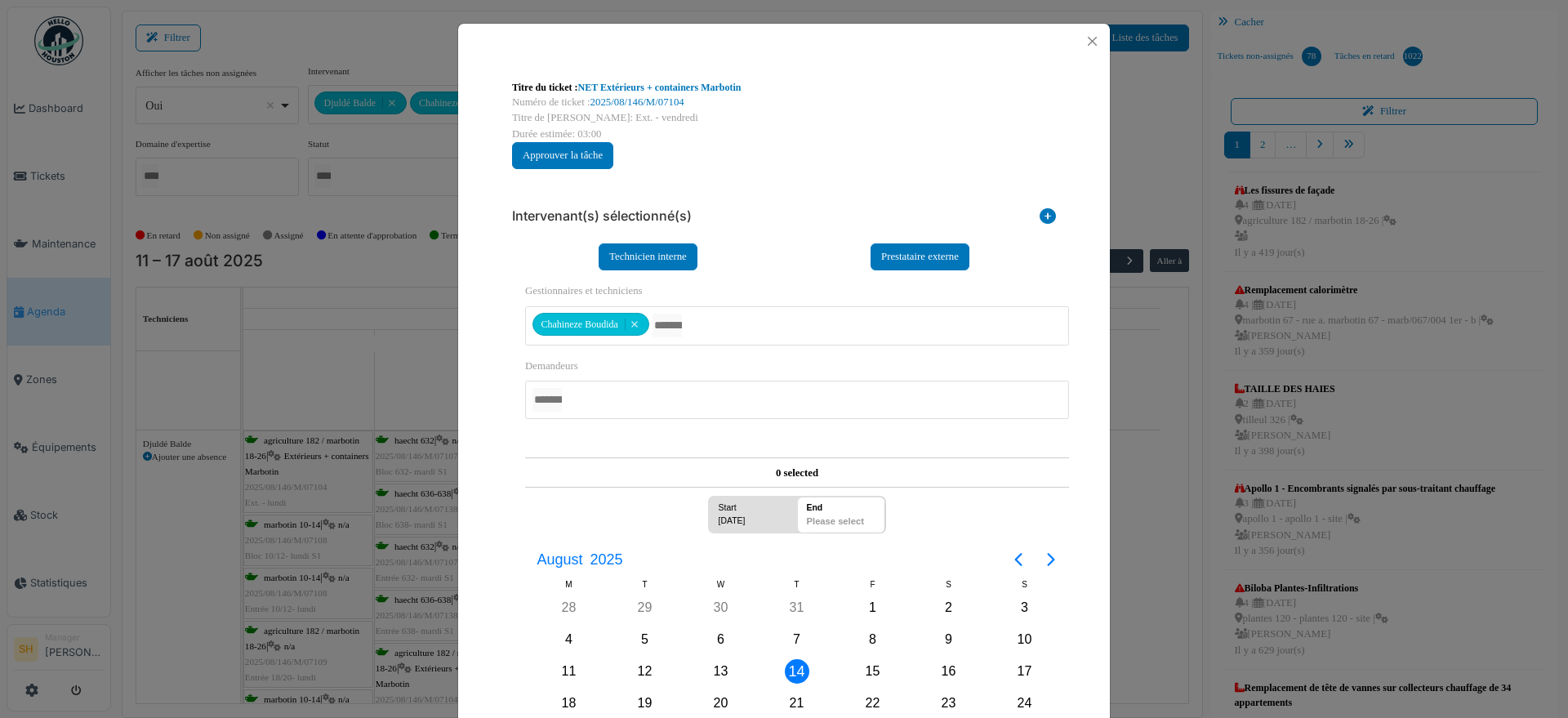
click at [795, 670] on div "14" at bounding box center [797, 671] width 24 height 24
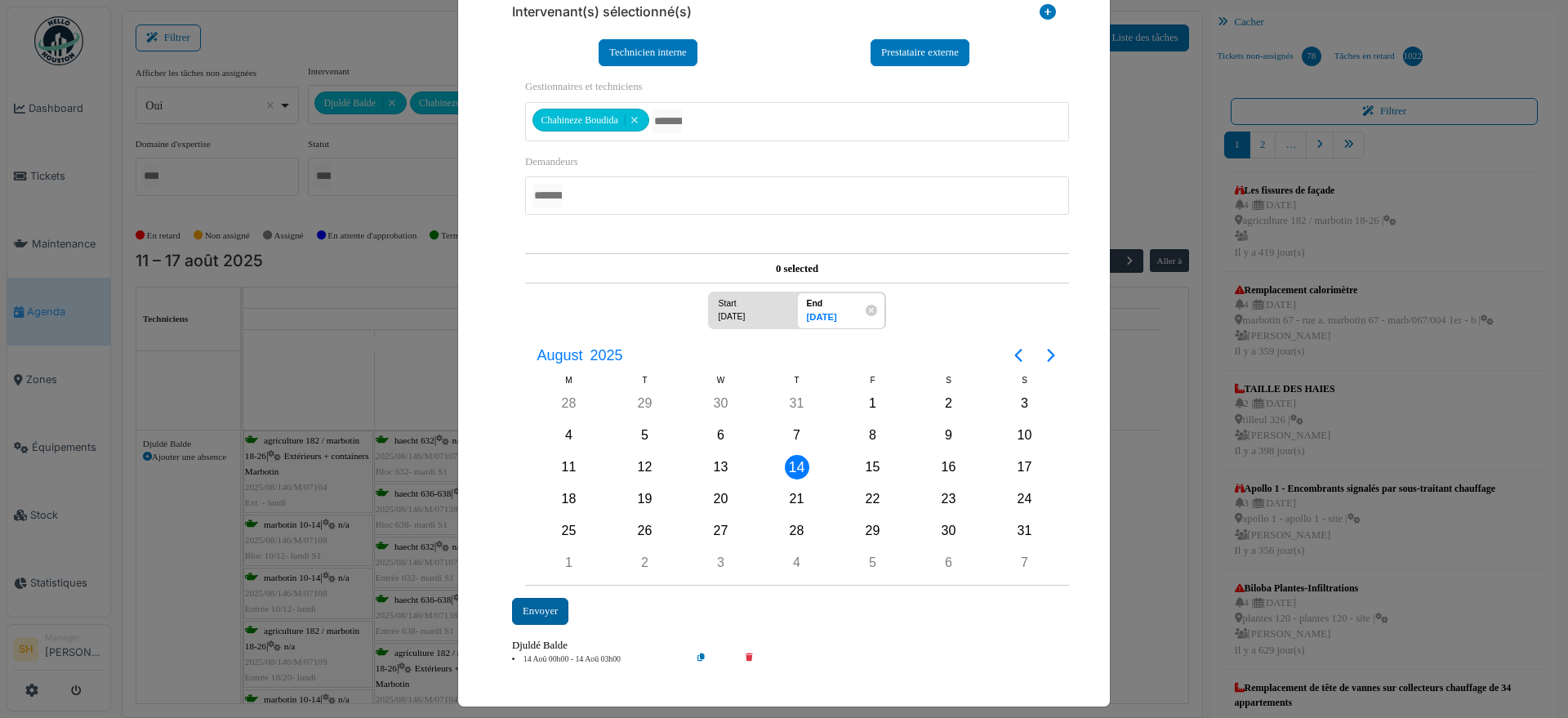
click at [528, 609] on div "Envoyer" at bounding box center [539, 610] width 56 height 27
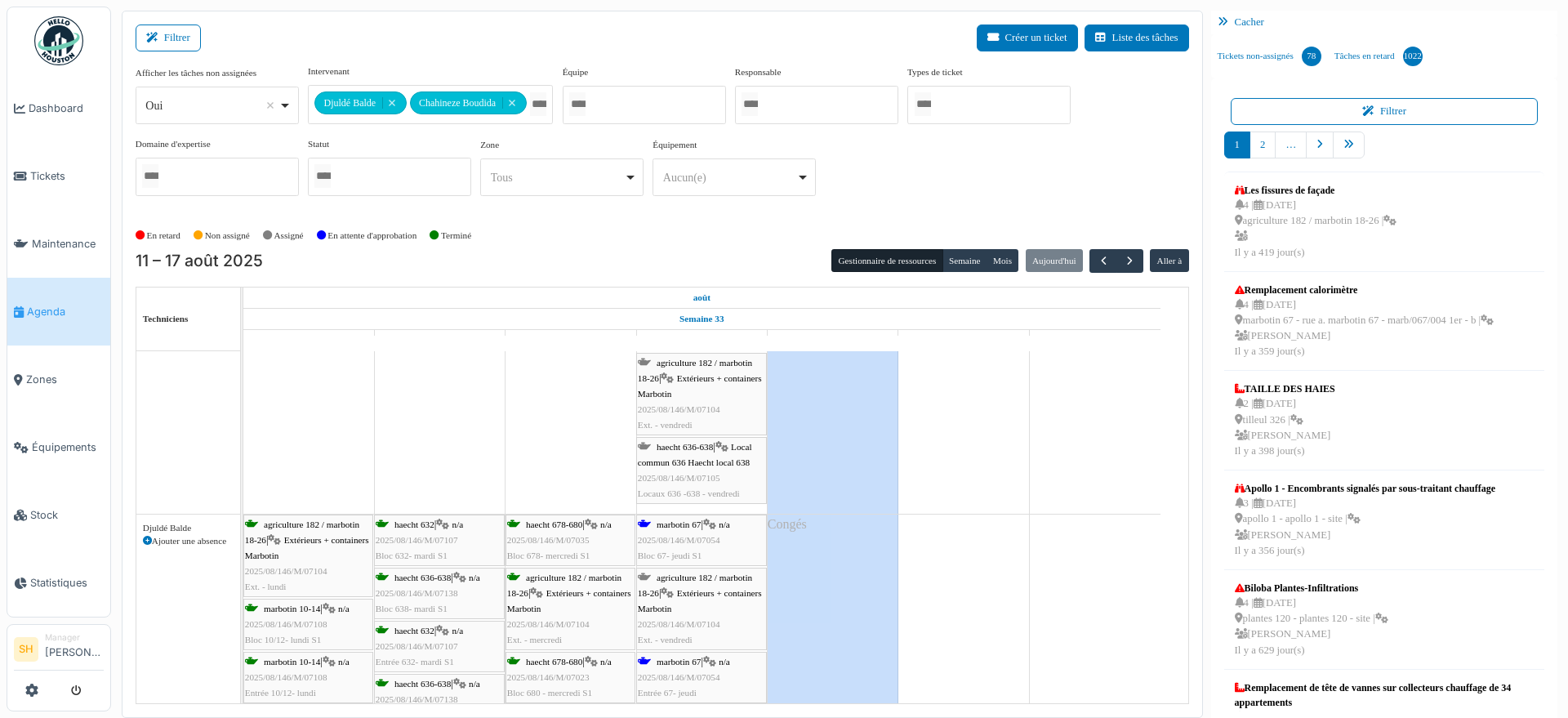
click at [941, 547] on td at bounding box center [964, 234] width 131 height 1521
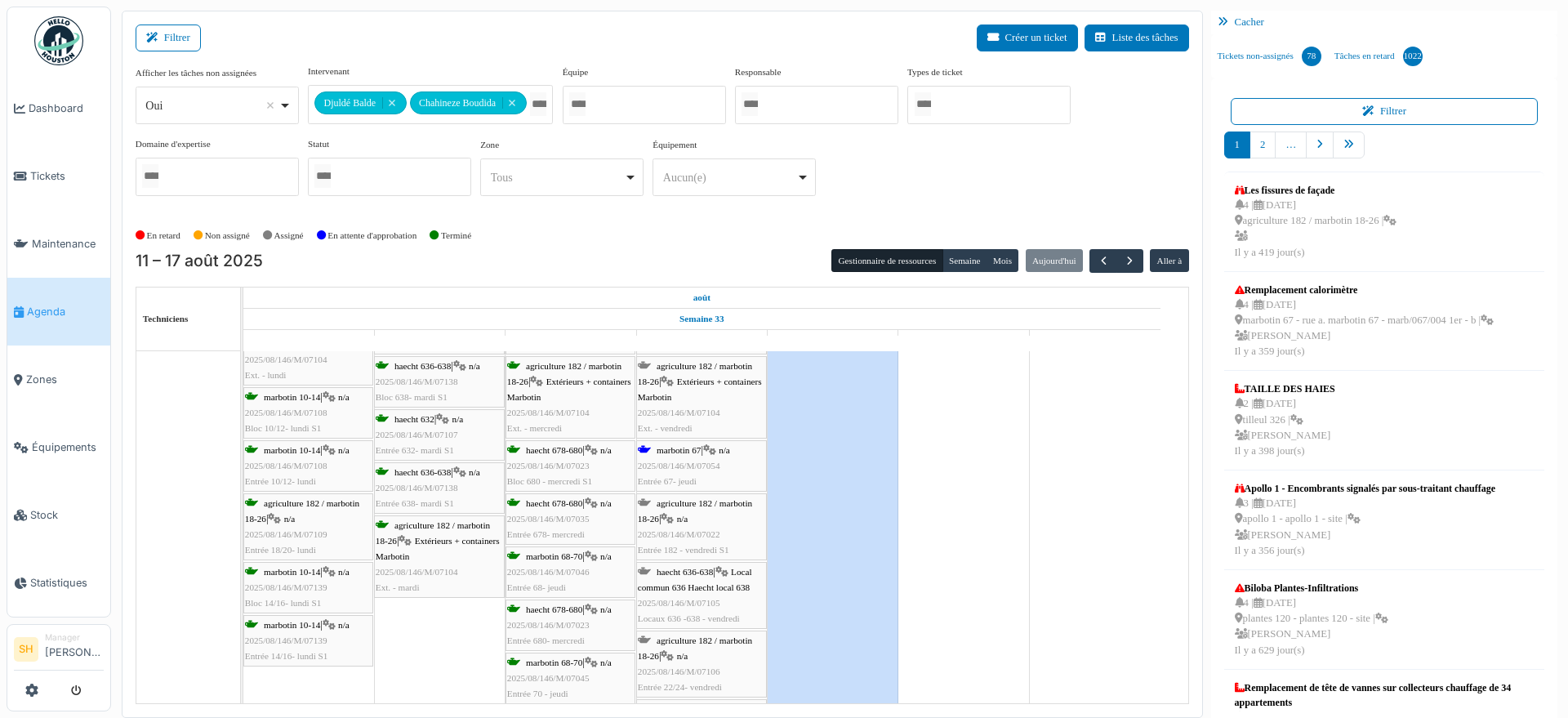
scroll to position [963, 0]
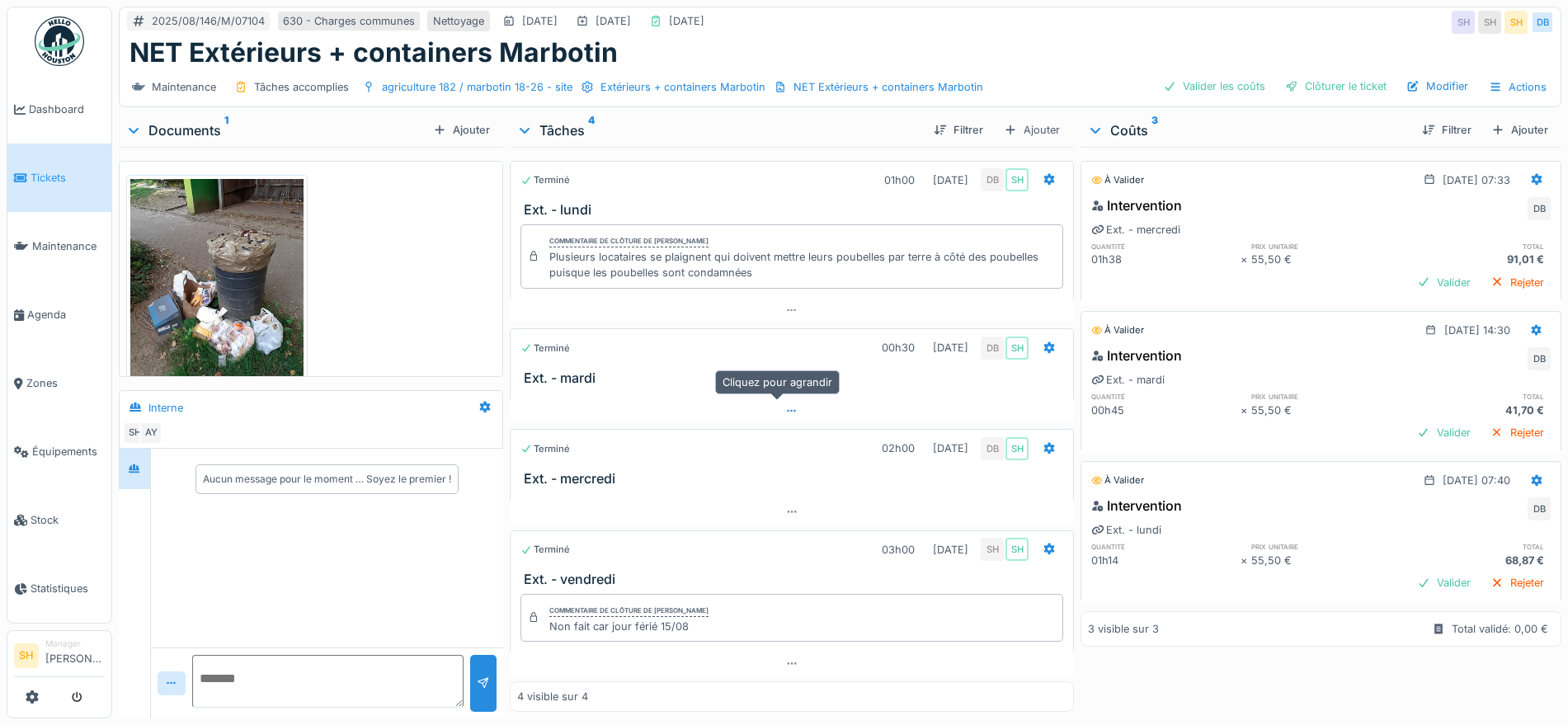
scroll to position [4, 0]
click at [1044, 545] on icon at bounding box center [1048, 548] width 10 height 11
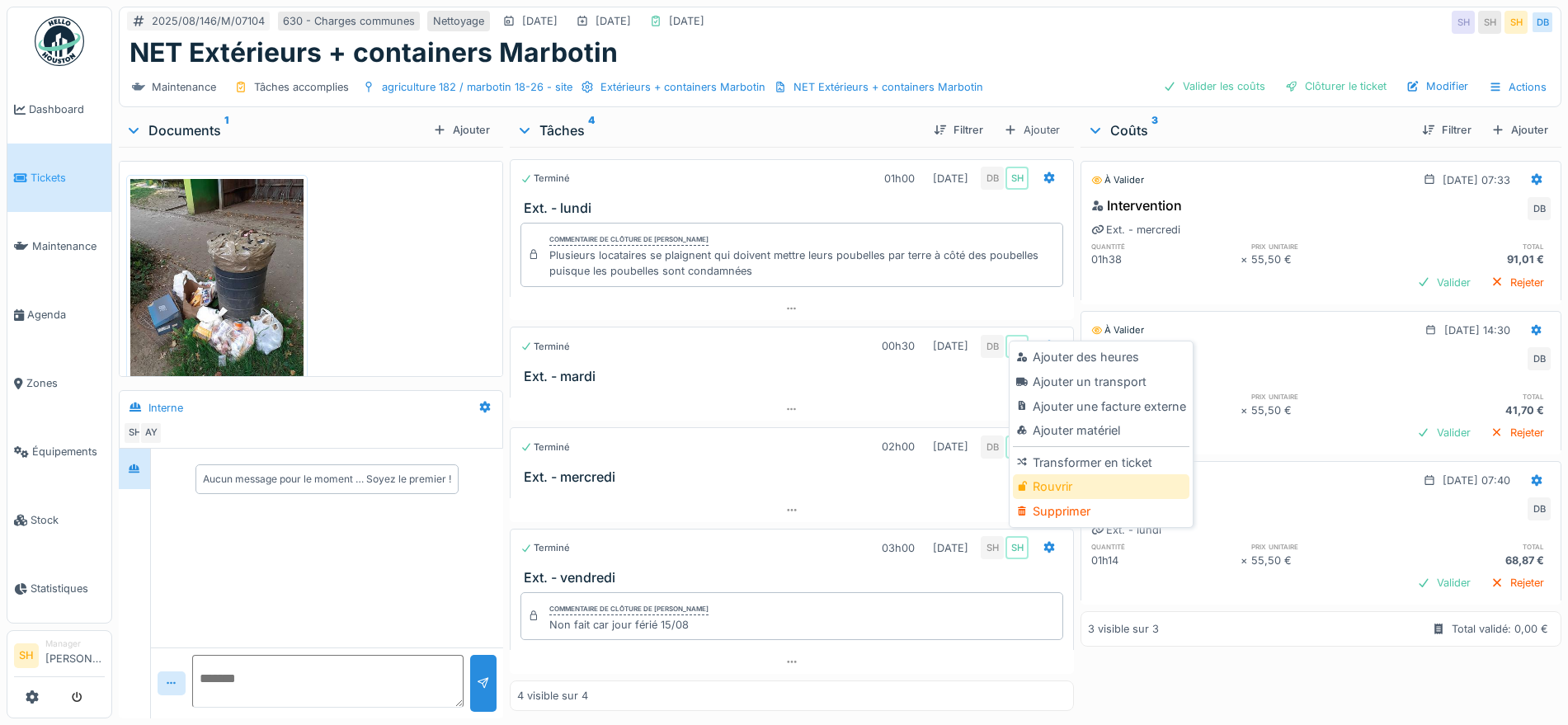
click at [1077, 486] on div "Rouvrir" at bounding box center [1100, 486] width 176 height 25
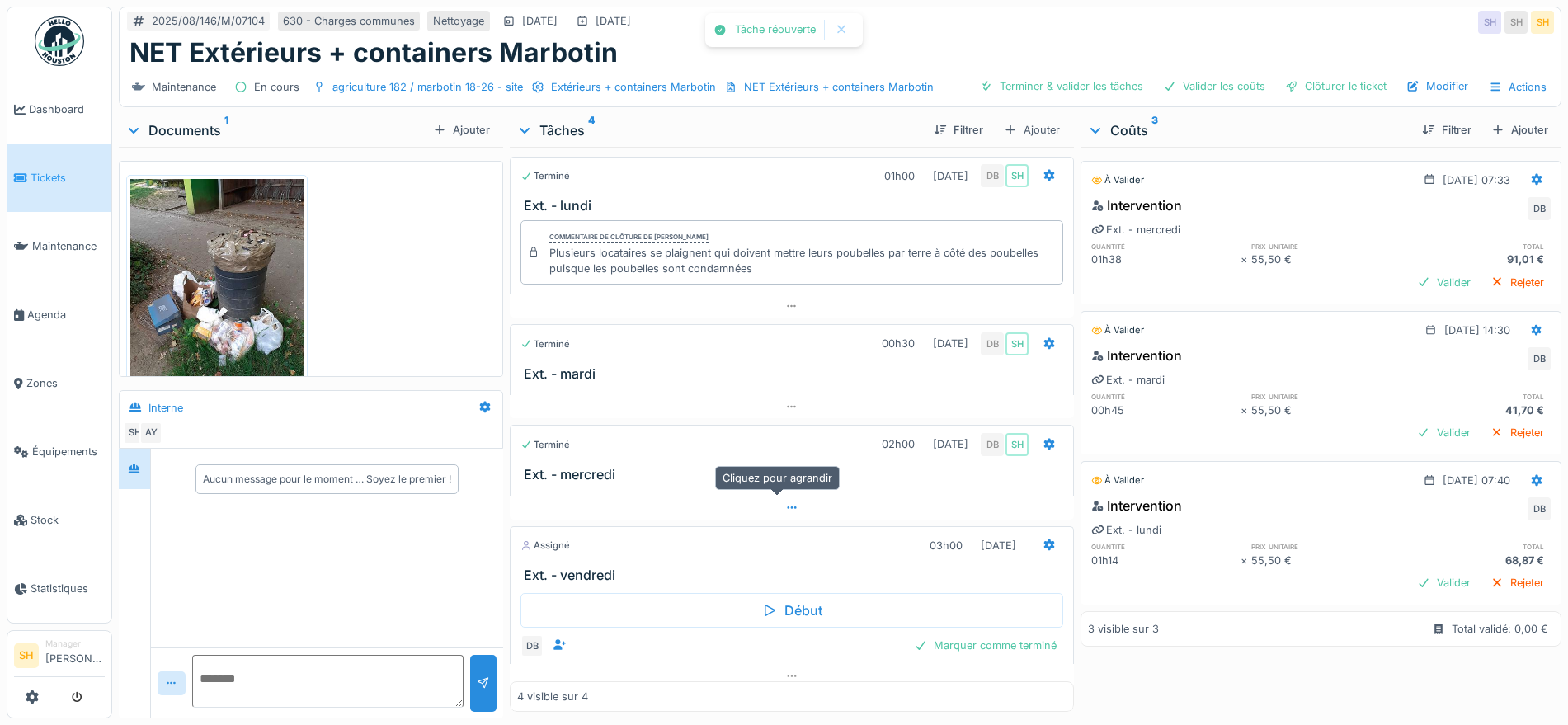
scroll to position [21, 0]
